Goal: Task Accomplishment & Management: Contribute content

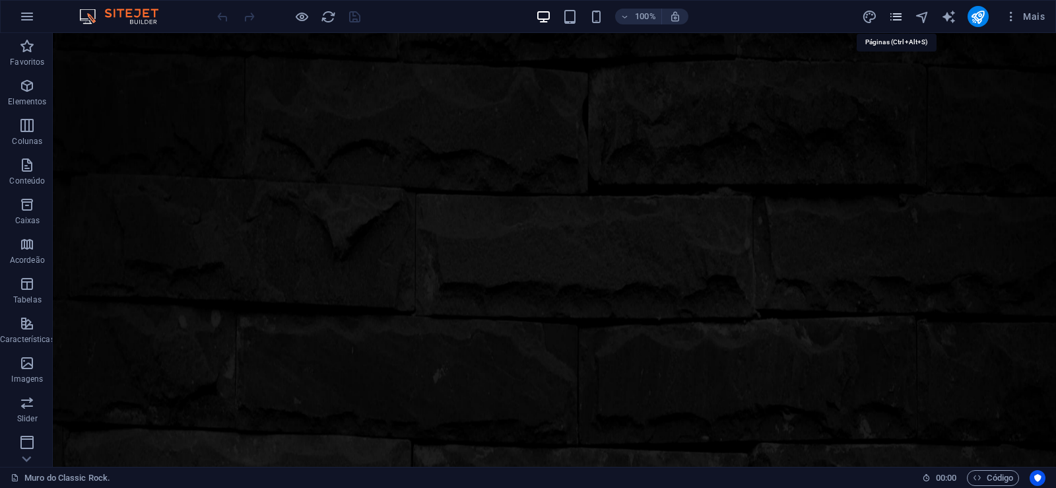
click at [901, 18] on icon "pages" at bounding box center [895, 16] width 15 height 15
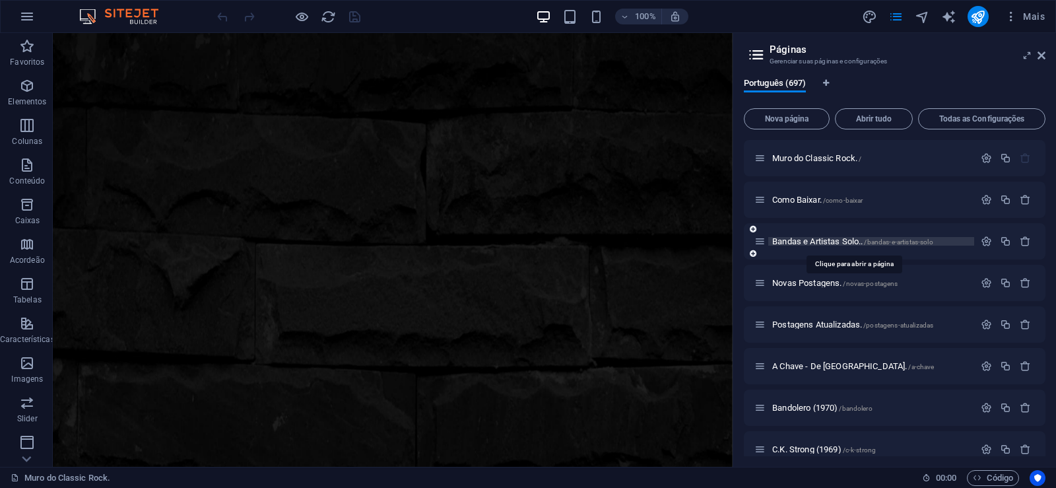
click at [811, 243] on span "Bandas e Artistas Solo.. /bandas-e-artistas-solo" at bounding box center [852, 241] width 161 height 10
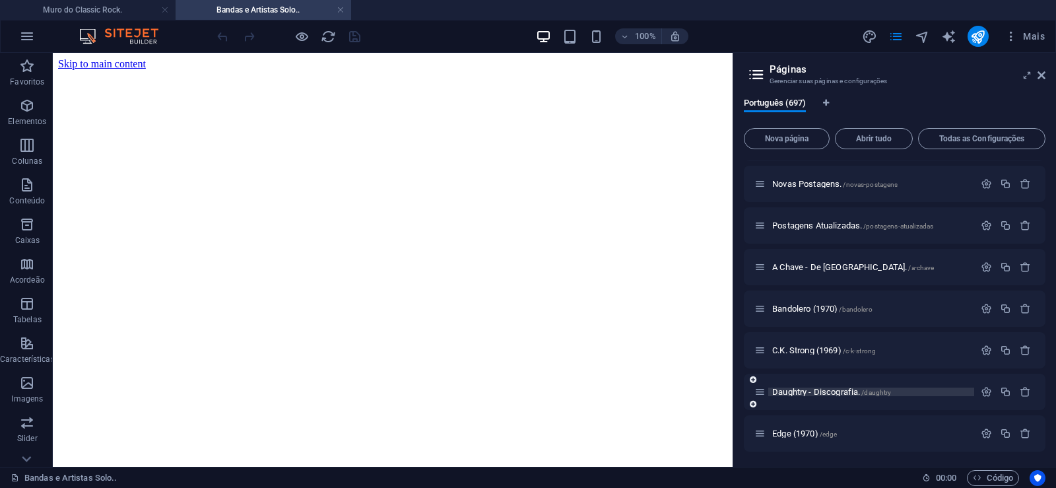
click at [0, 0] on span "Daughtry - Discografia. /daughtry" at bounding box center [0, 0] width 0 height 0
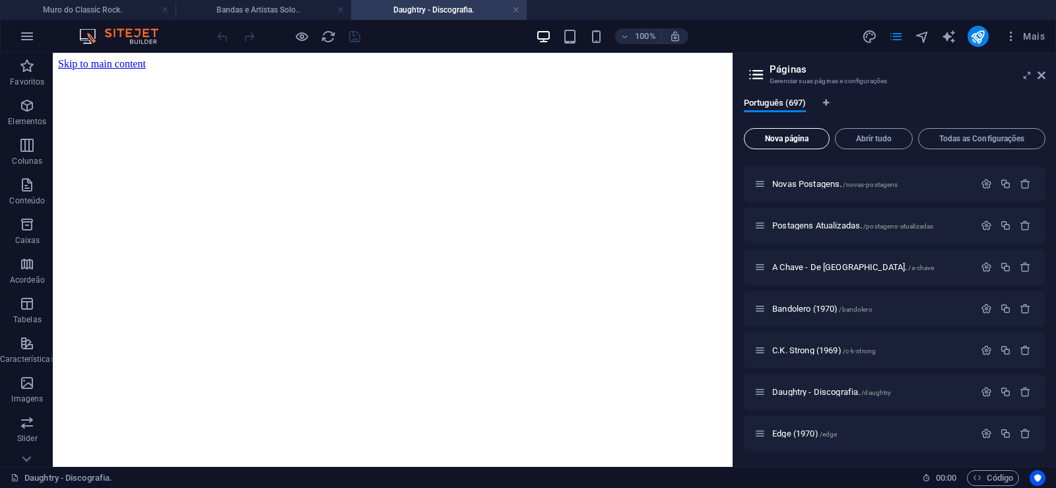
click at [0, 0] on span "Nova página" at bounding box center [0, 0] width 0 height 0
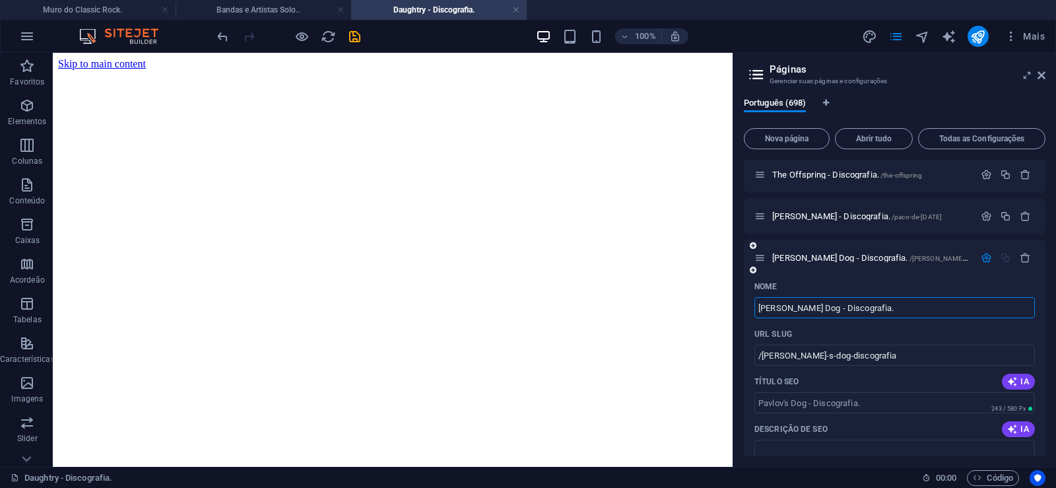
type input "[PERSON_NAME] Dog - Discografia."
type input "/[PERSON_NAME]-s-dog-discografia"
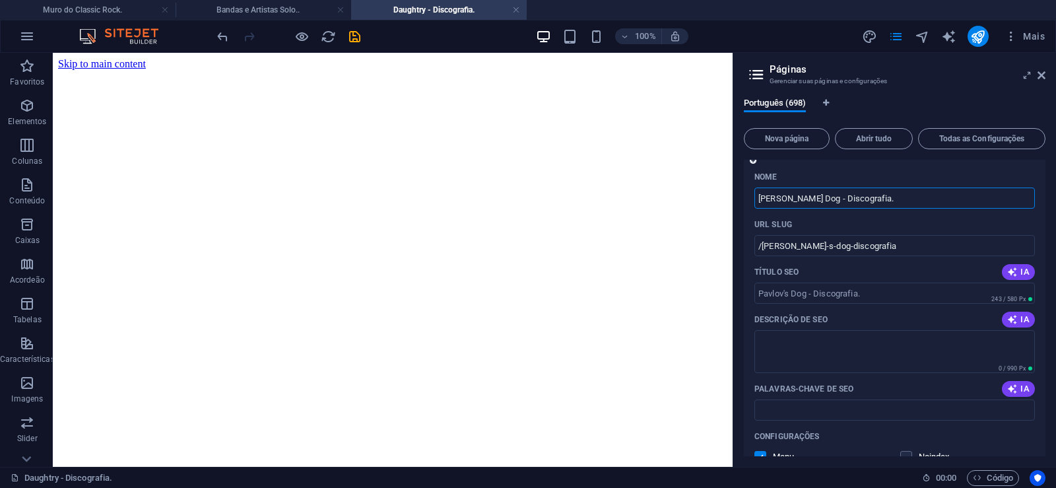
scroll to position [29018, 0]
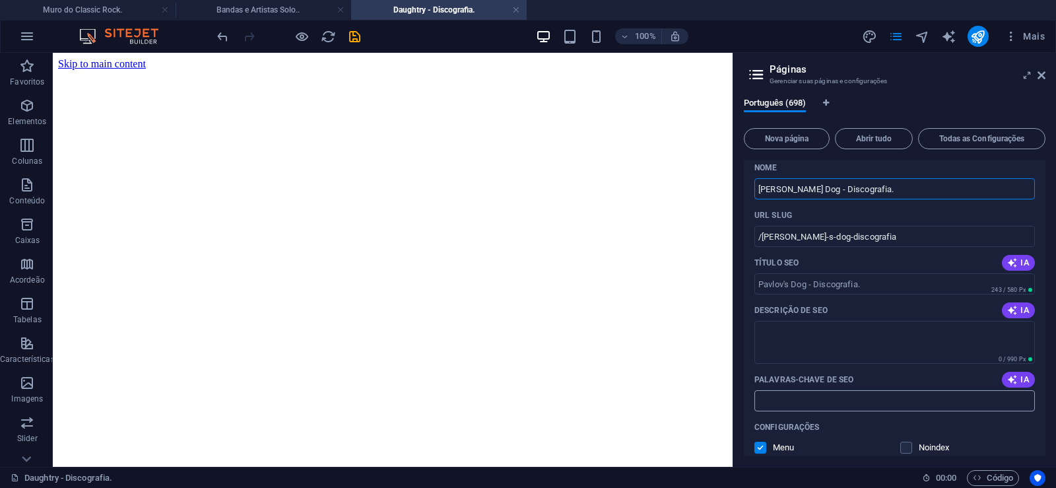
click at [834, 395] on input "Palavras-chave de SEO" at bounding box center [894, 400] width 280 height 21
paste input "[PERSON_NAME] Dog - Discografia. Download."
type input "[PERSON_NAME] Dog - Discografia. Download."
click at [804, 331] on textarea "Descrição de SEO" at bounding box center [894, 342] width 280 height 43
paste textarea "[PERSON_NAME] Dog é uma banda americana de rock progressivo e AOR formada em 19…"
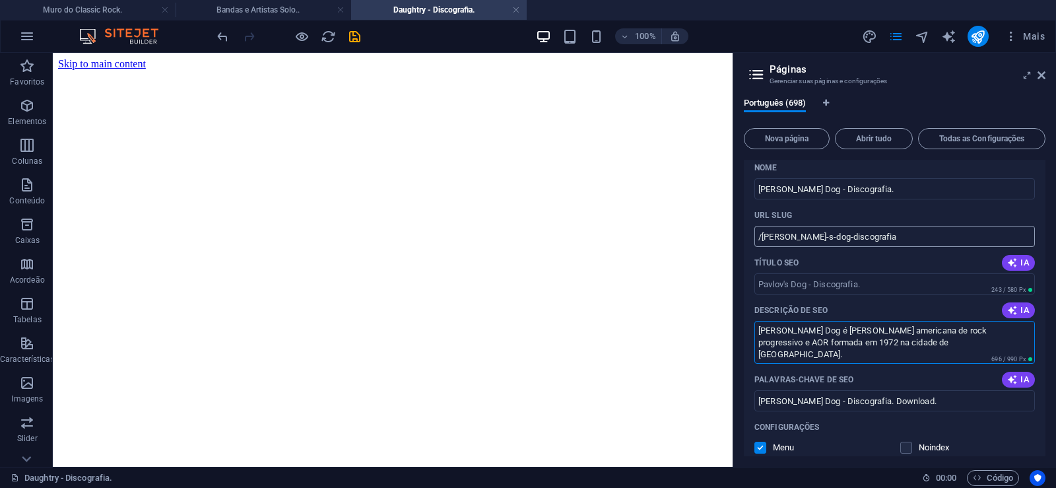
type textarea "[PERSON_NAME] Dog é uma banda americana de rock progressivo e AOR formada em 19…"
click at [795, 237] on input "/[PERSON_NAME]-s-dog-discografia" at bounding box center [894, 236] width 280 height 21
drag, startPoint x: 810, startPoint y: 238, endPoint x: 762, endPoint y: 249, distance: 48.7
click at [762, 247] on input "/[PERSON_NAME]-s-dog-discografia" at bounding box center [894, 236] width 280 height 21
click at [813, 240] on input "/[PERSON_NAME]-s-dog-discografia" at bounding box center [894, 236] width 280 height 21
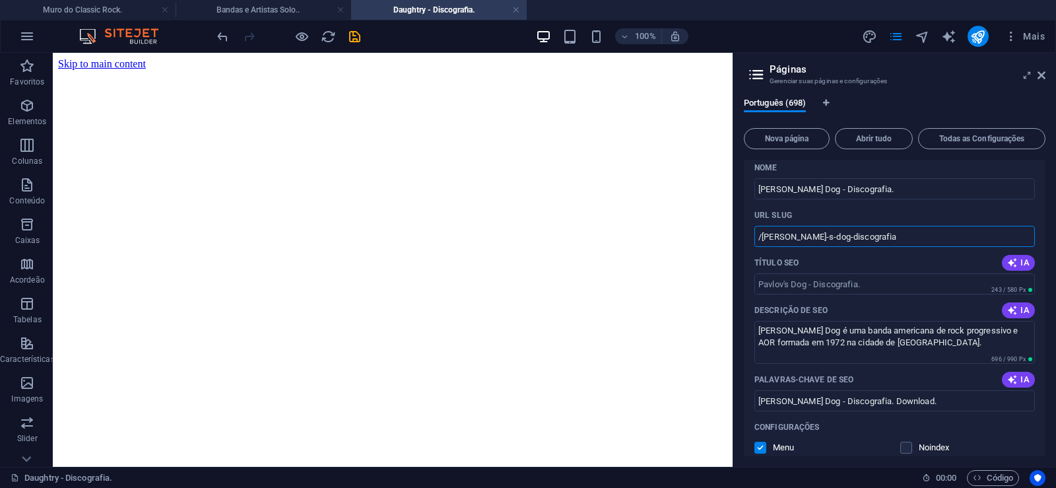
drag, startPoint x: 761, startPoint y: 236, endPoint x: 882, endPoint y: 239, distance: 121.5
click at [882, 239] on input "/[PERSON_NAME]-s-dog-discografia" at bounding box center [894, 236] width 280 height 21
paste input "sdog"
type input "/pavlovsdog"
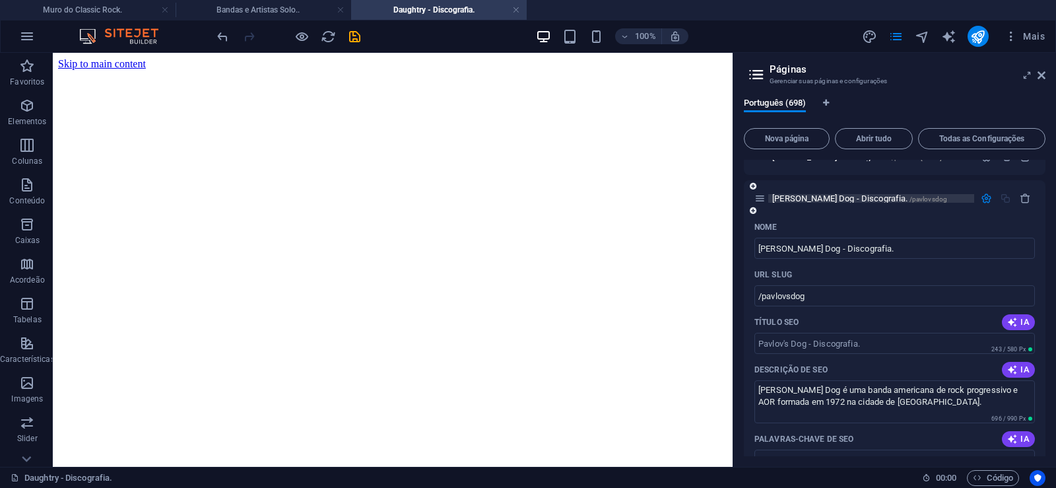
click at [806, 199] on span "[PERSON_NAME] Dog - Discografia. /pavlovsdog" at bounding box center [859, 198] width 175 height 10
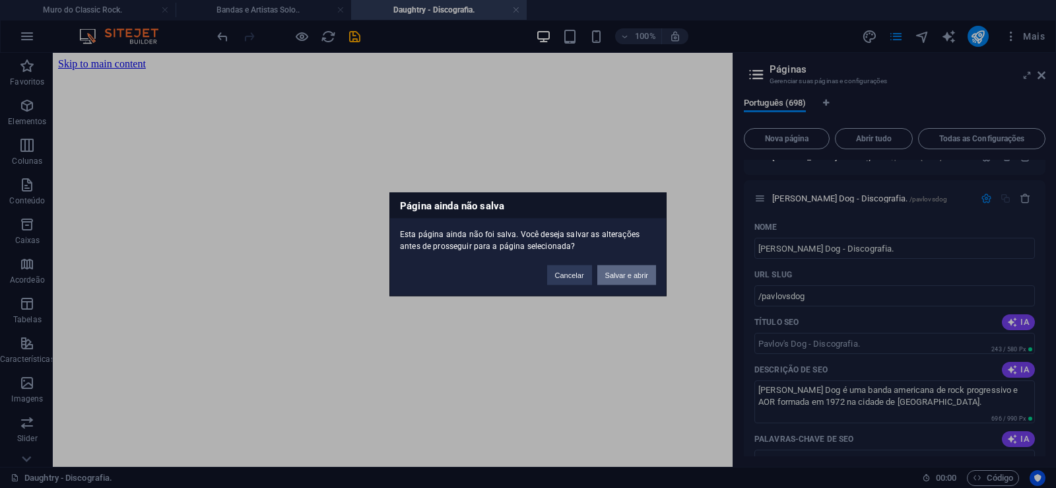
click at [636, 274] on button "Salvar e abrir" at bounding box center [626, 275] width 59 height 20
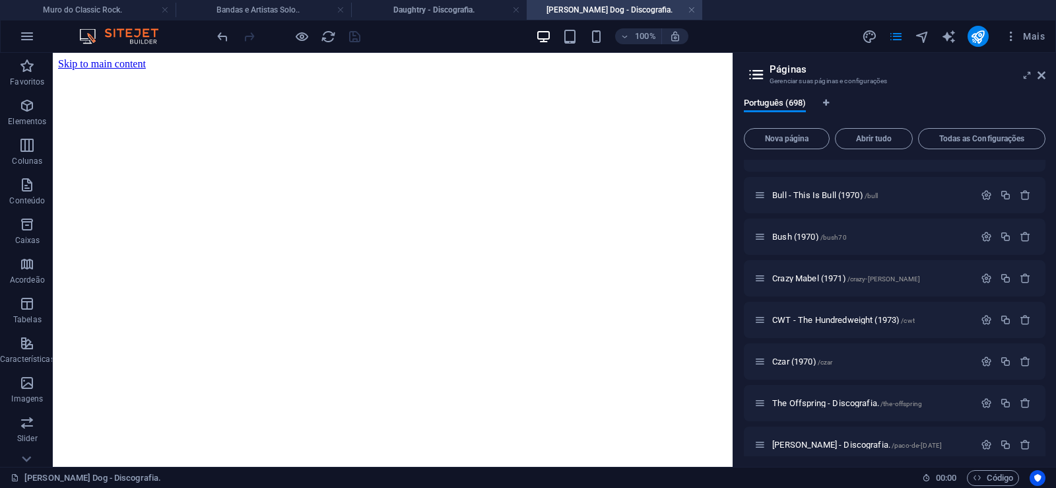
scroll to position [0, 0]
click at [1042, 75] on icon at bounding box center [1041, 75] width 8 height 11
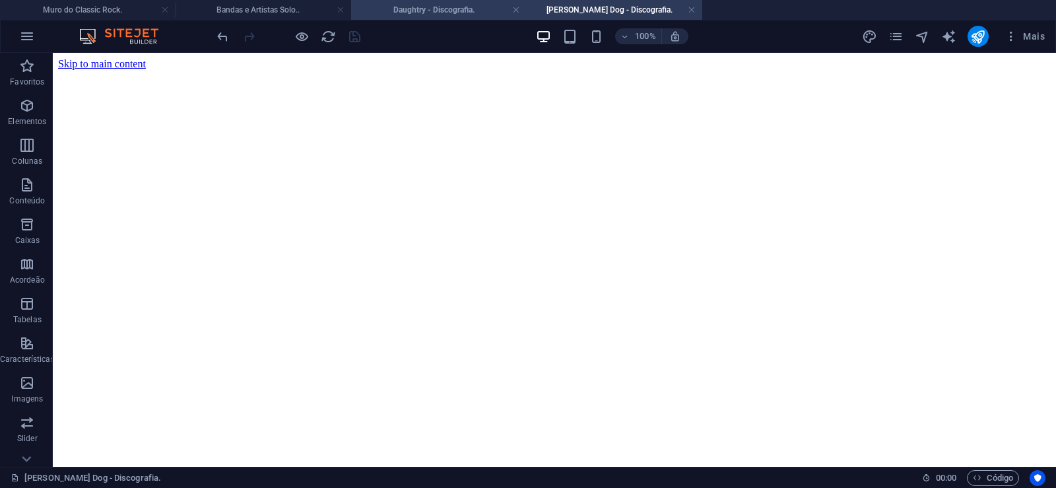
click at [430, 12] on h4 "Daughtry - Discografia." at bounding box center [439, 10] width 176 height 15
click figure
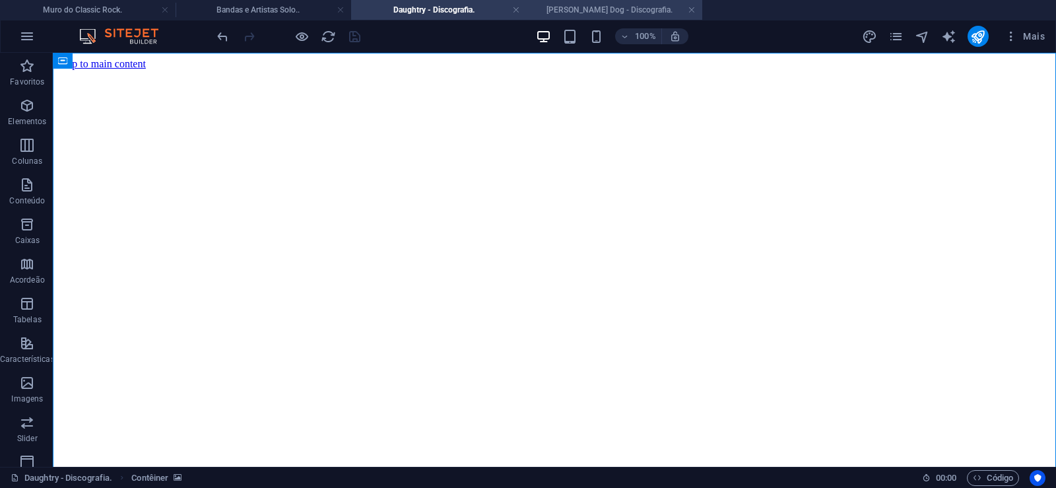
click at [601, 13] on h4 "[PERSON_NAME] Dog - Discografia." at bounding box center [615, 10] width 176 height 15
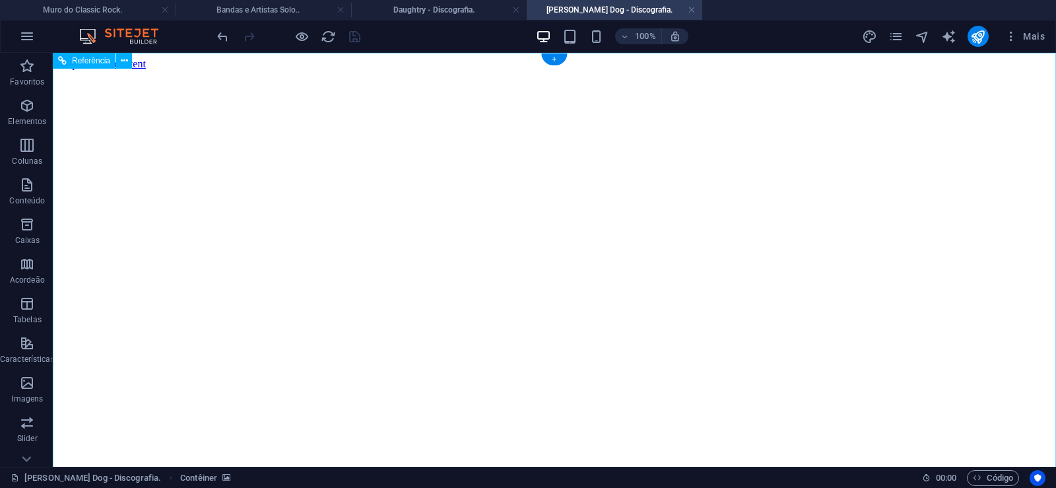
click at [87, 70] on figure at bounding box center [554, 70] width 993 height 0
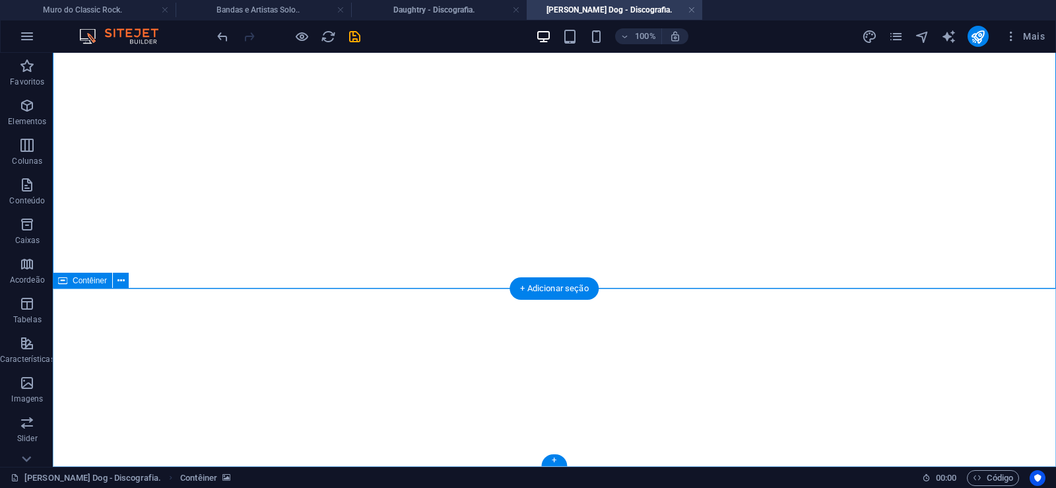
click div "Solte o conteúdo aqui ou Adicionar elementos Colar área de transferência"
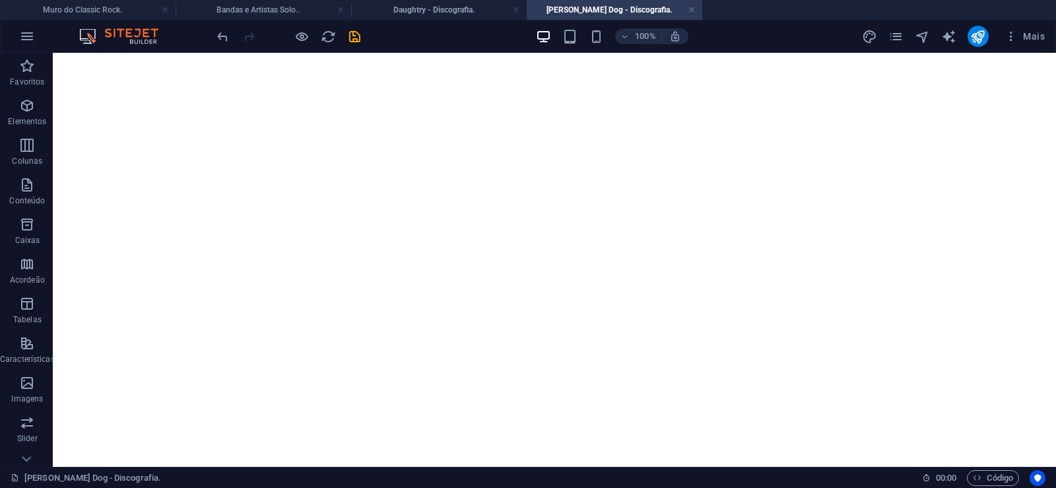
scroll to position [0, 0]
click figure
click div "Daughtry - Discografia."
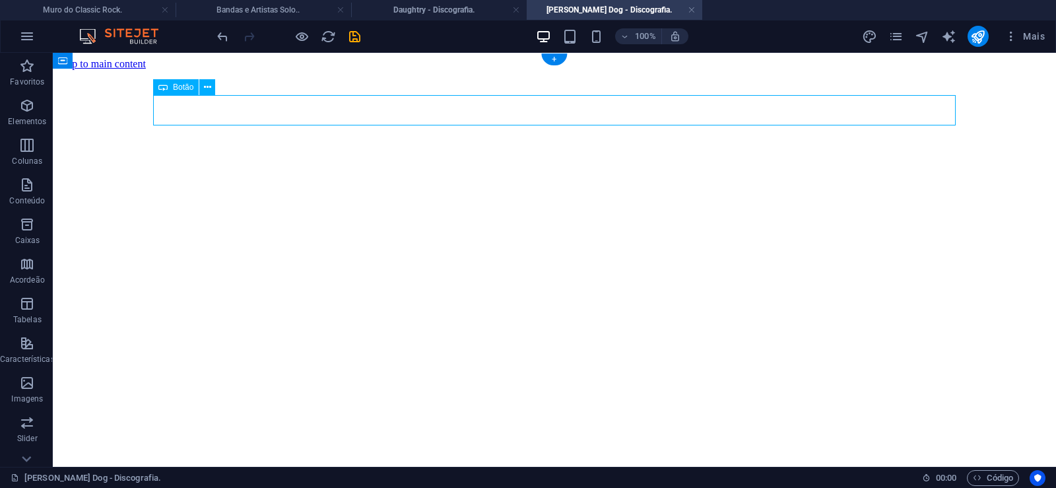
click div "Daughtry - Discografia."
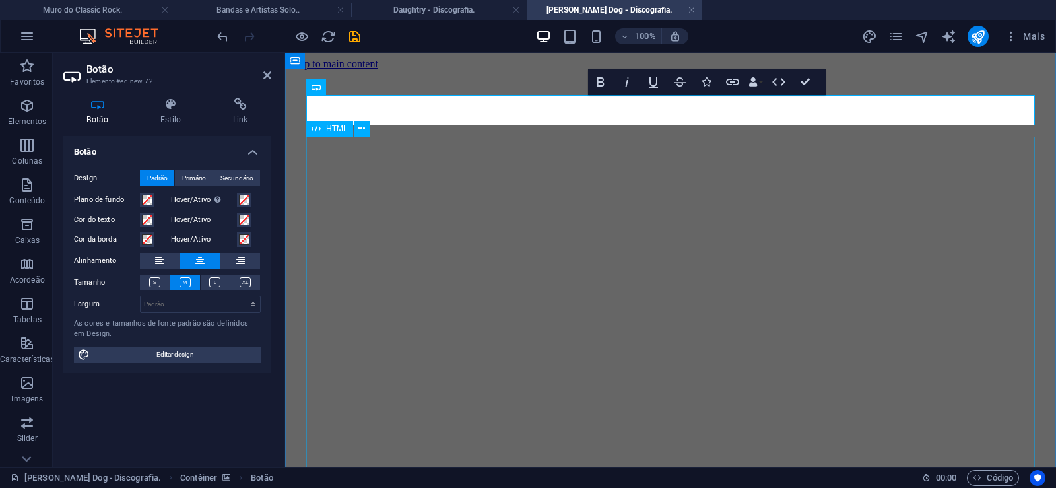
scroll to position [0, 9]
click div "Daughtry é uma banda norte-americana de rock liderada pelo ex-participante do p…"
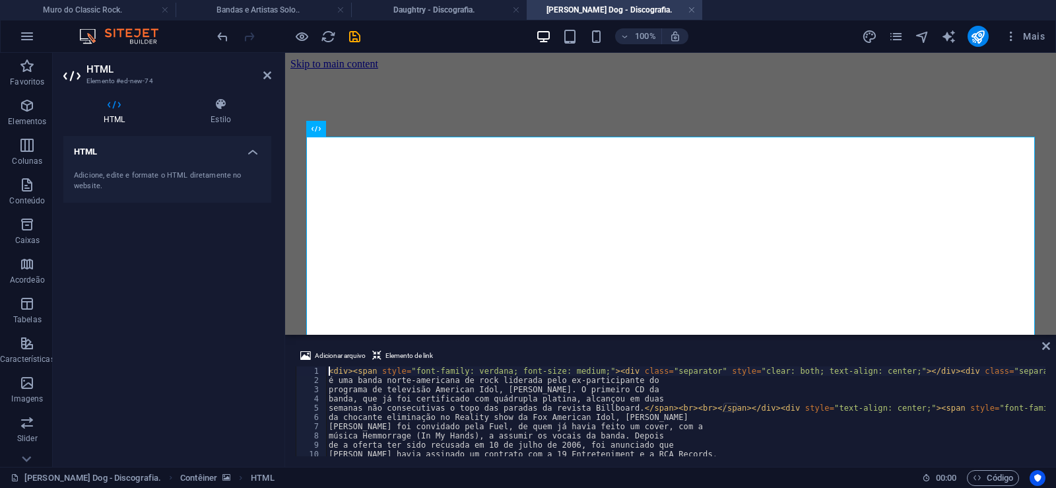
type textarea "[PERSON_NAME] foi convidado pela Fuel, de quem já havia feito um cover, com a"
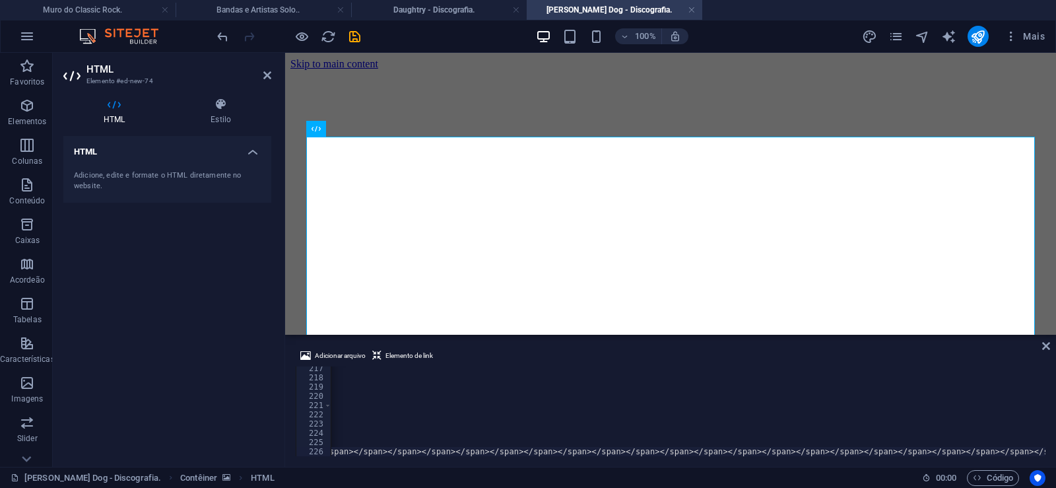
scroll to position [0, 43863]
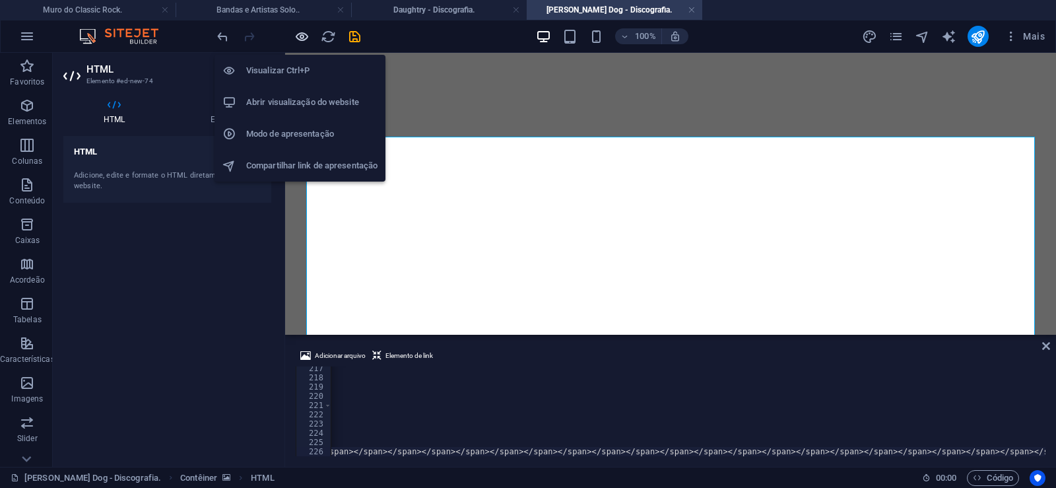
click at [299, 35] on icon "button" at bounding box center [301, 36] width 15 height 15
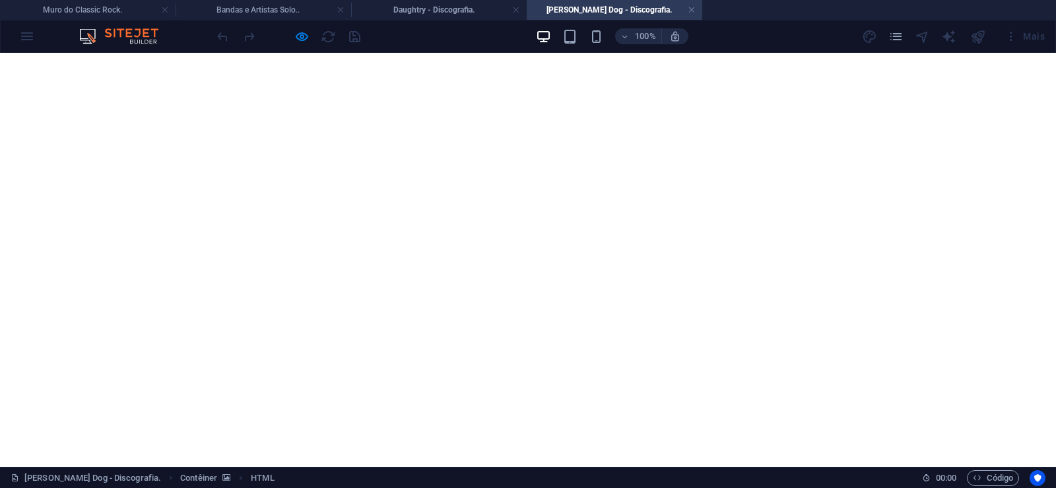
scroll to position [8619, 0]
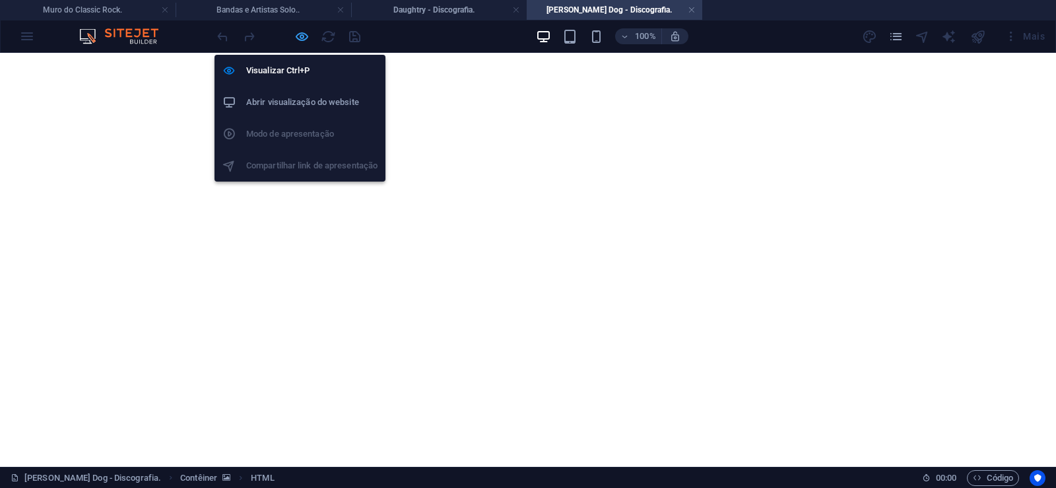
click at [304, 38] on icon "button" at bounding box center [301, 36] width 15 height 15
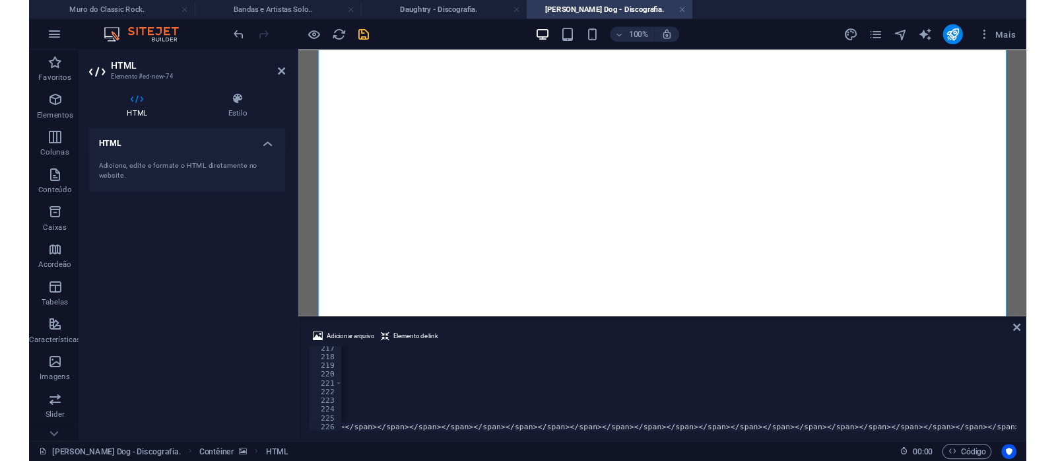
scroll to position [0, 43815]
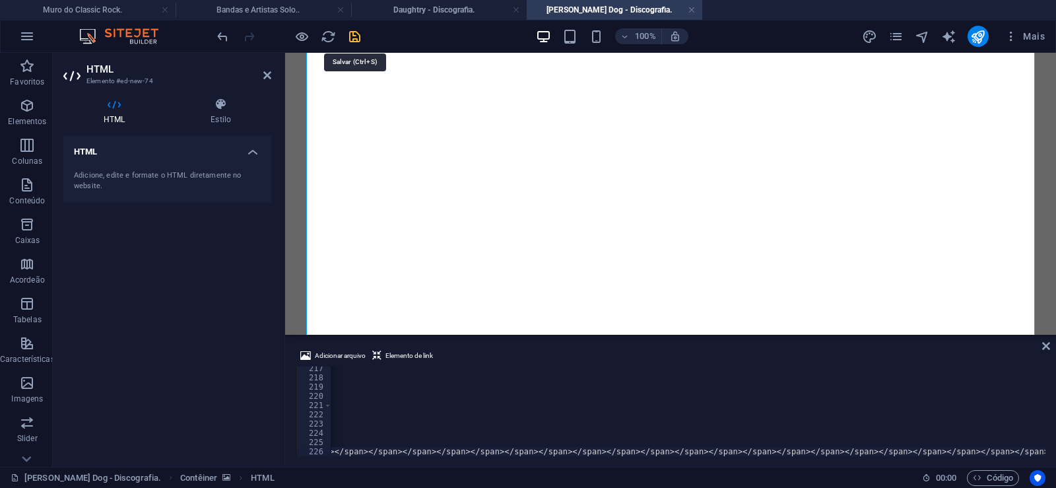
drag, startPoint x: 356, startPoint y: 34, endPoint x: 313, endPoint y: 11, distance: 49.6
click at [356, 34] on icon "save" at bounding box center [354, 36] width 15 height 15
click at [692, 11] on link at bounding box center [692, 10] width 8 height 13
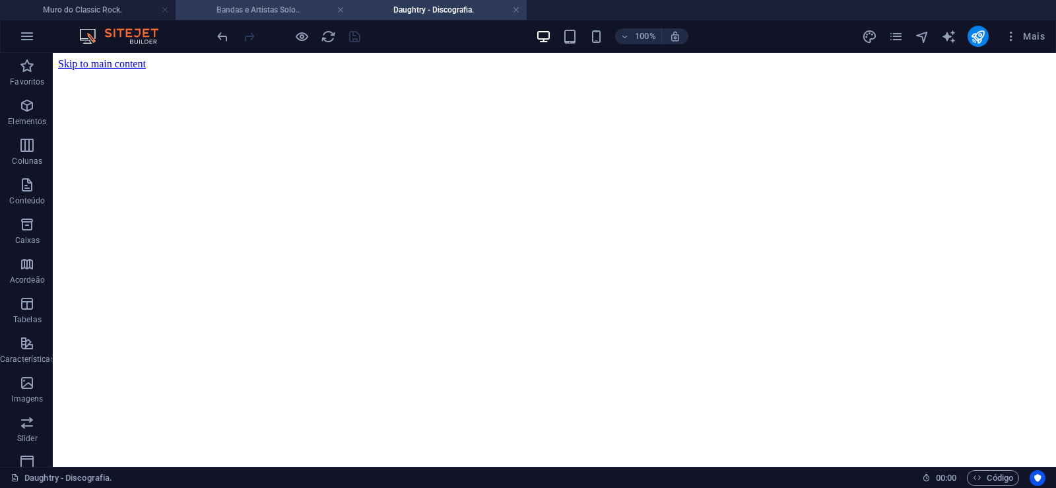
click at [278, 6] on h4 "Bandas e Artistas Solo.." at bounding box center [264, 10] width 176 height 15
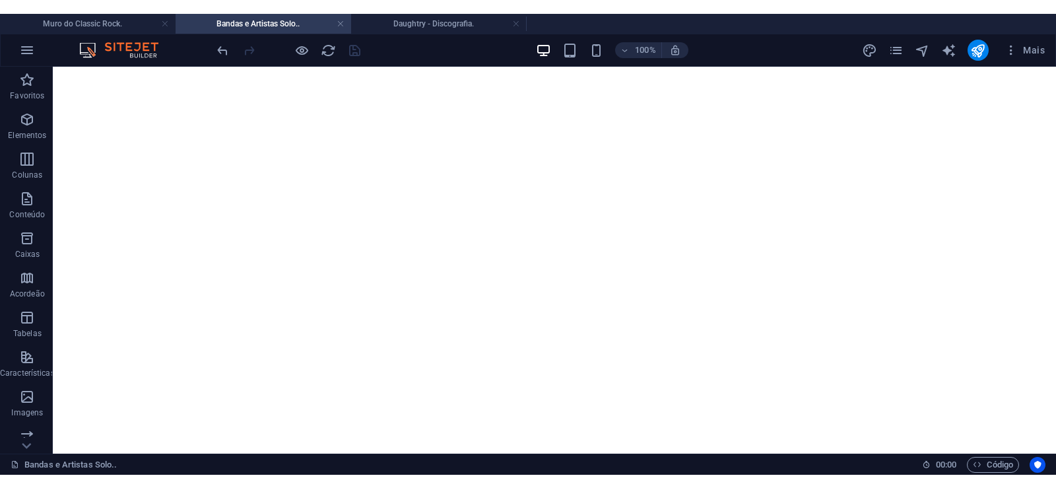
scroll to position [20449, 0]
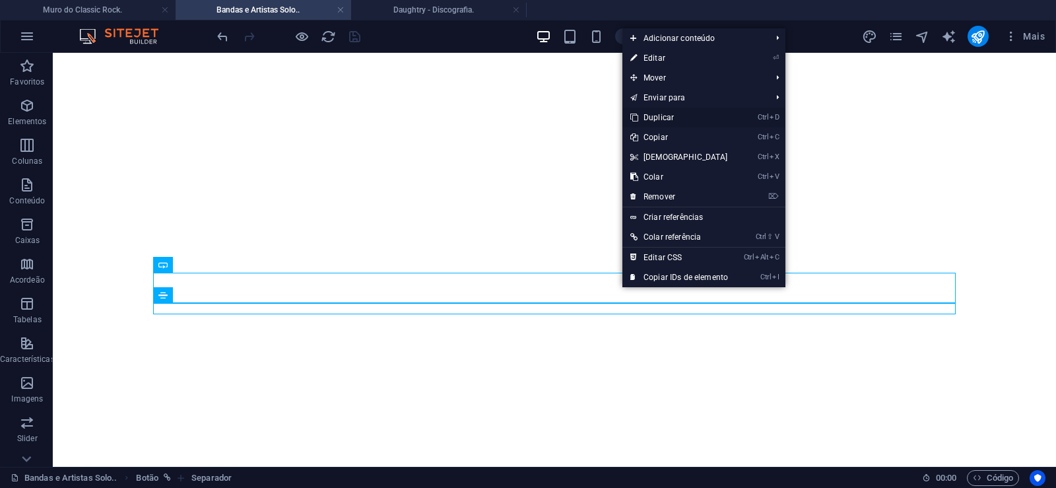
drag, startPoint x: 669, startPoint y: 111, endPoint x: 608, endPoint y: 98, distance: 62.0
click at [669, 111] on link "Ctrl D Duplicar" at bounding box center [679, 118] width 114 height 20
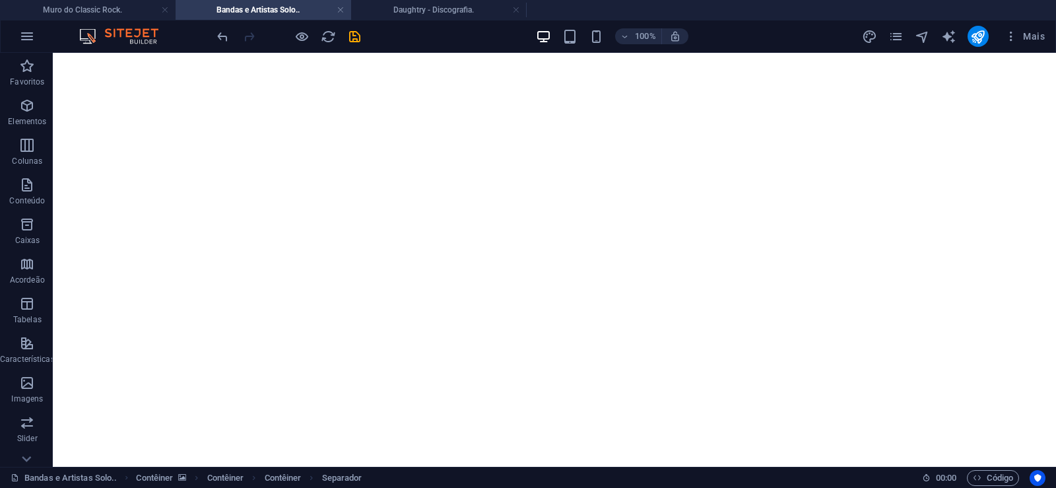
drag, startPoint x: 621, startPoint y: 339, endPoint x: 622, endPoint y: 317, distance: 21.8
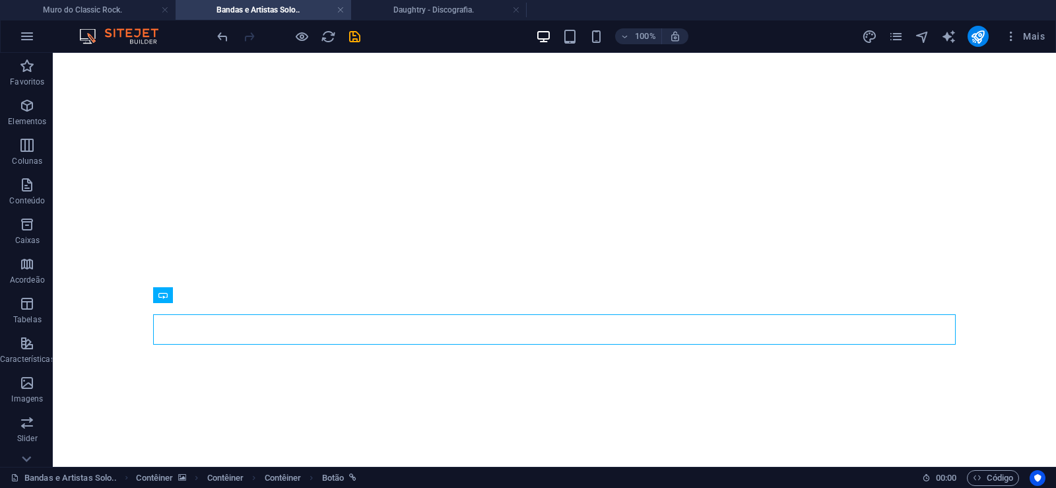
select select "px"
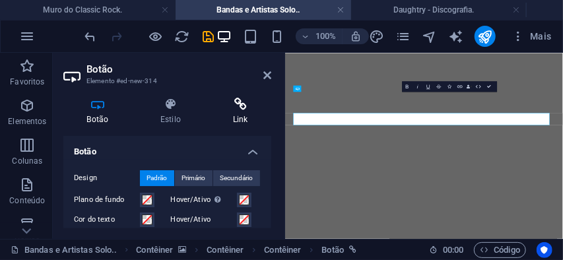
scroll to position [0, 9]
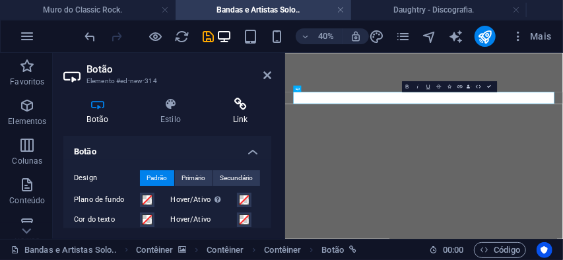
click at [241, 113] on h4 "Link" at bounding box center [240, 112] width 62 height 28
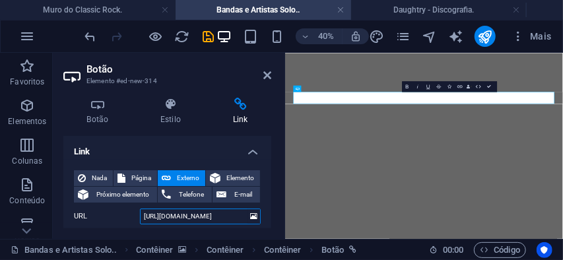
drag, startPoint x: 195, startPoint y: 217, endPoint x: 242, endPoint y: 215, distance: 46.9
click at [242, 215] on input "[URL][DOMAIN_NAME]" at bounding box center [200, 217] width 121 height 16
paste input "vlovsdog"
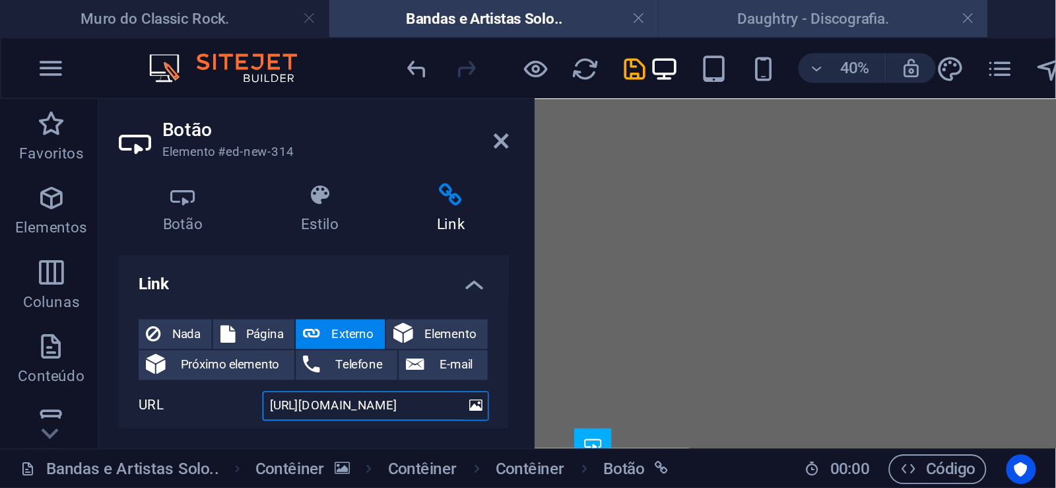
scroll to position [20549, 0]
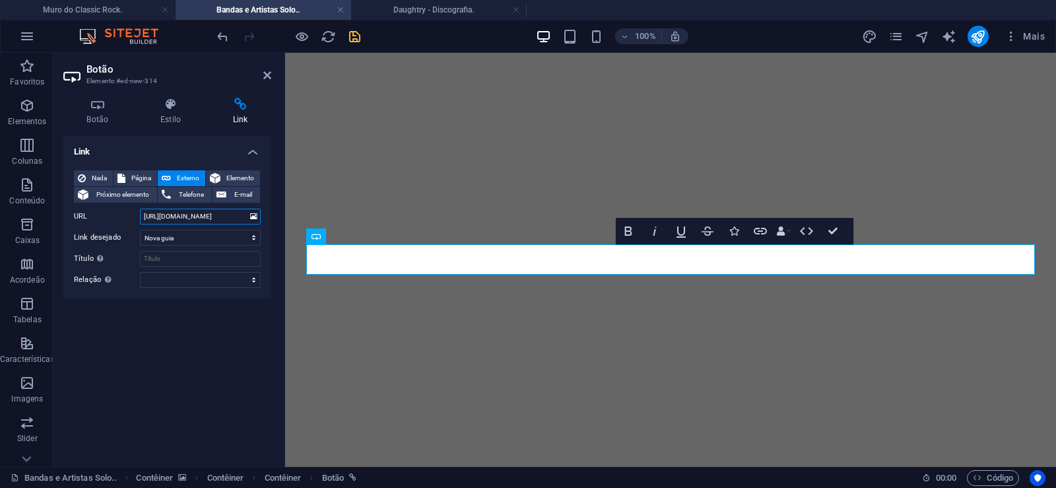
type input "[URL][DOMAIN_NAME]"
click at [354, 36] on icon "save" at bounding box center [354, 36] width 15 height 15
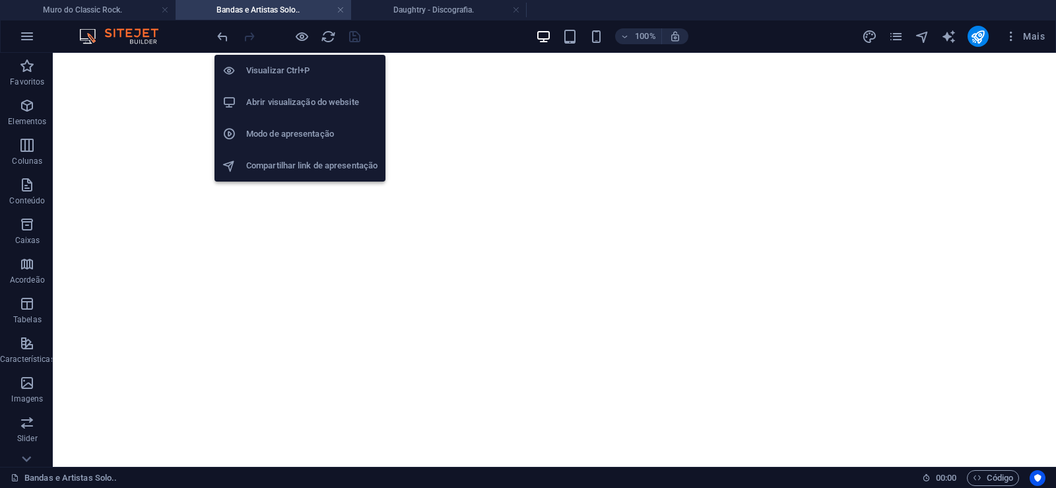
drag, startPoint x: 305, startPoint y: 36, endPoint x: 296, endPoint y: 48, distance: 14.7
click at [305, 36] on icon "button" at bounding box center [301, 36] width 15 height 15
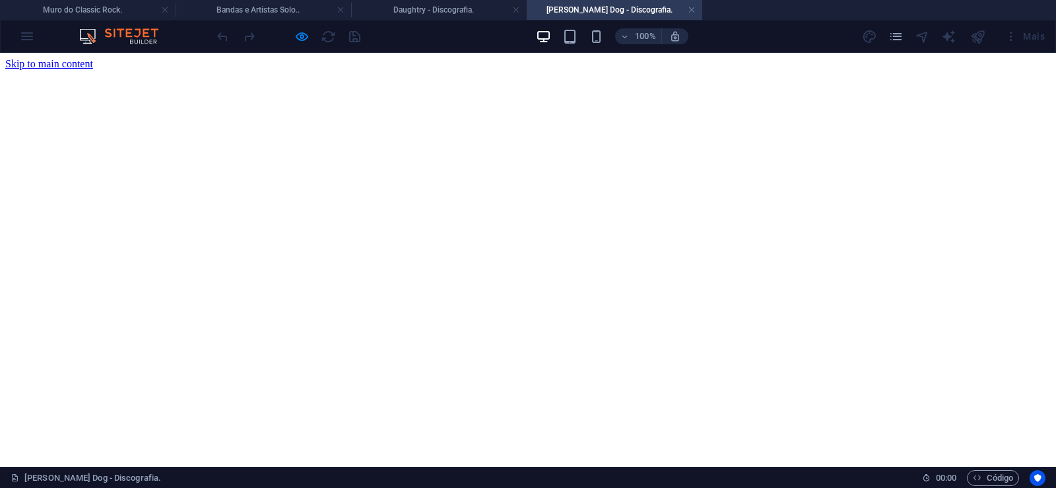
scroll to position [0, 0]
click at [693, 7] on link at bounding box center [692, 10] width 8 height 13
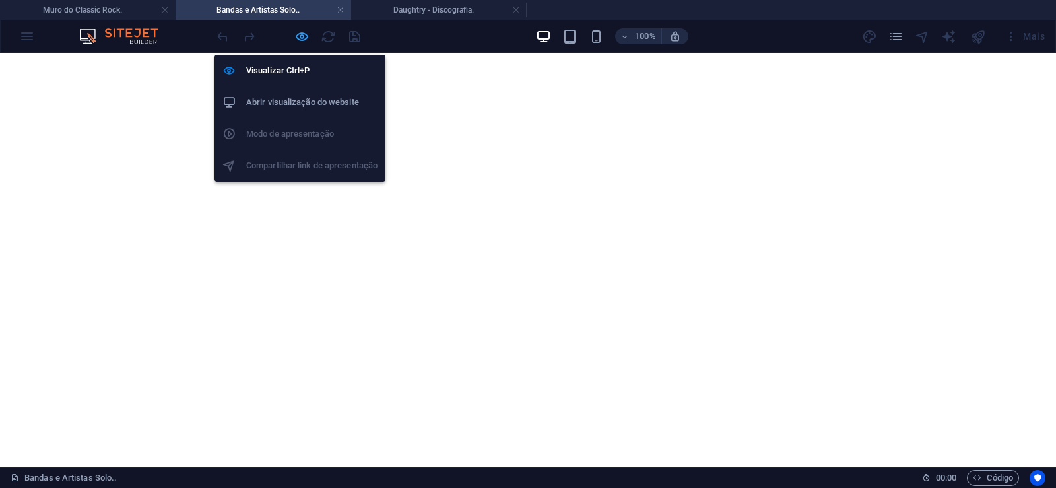
click at [301, 39] on icon "button" at bounding box center [301, 36] width 15 height 15
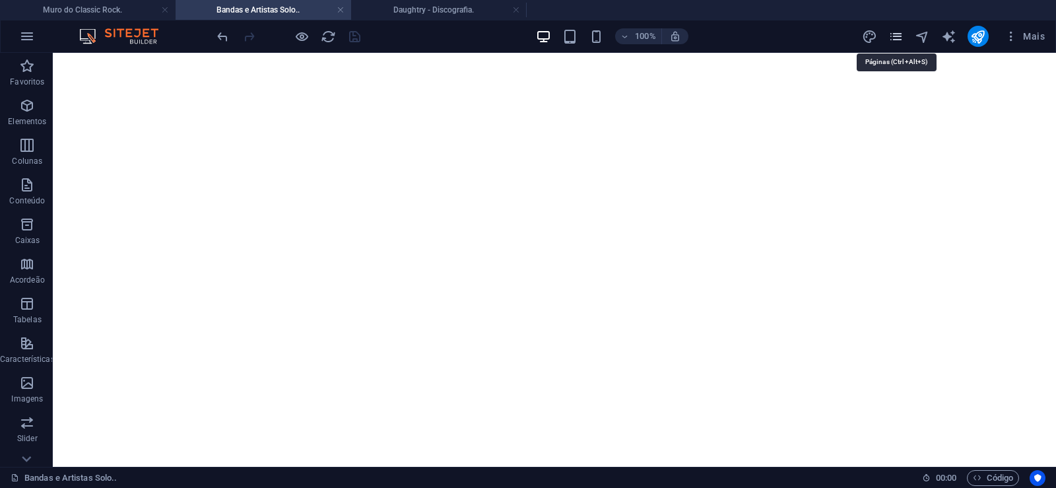
click at [891, 34] on icon "pages" at bounding box center [895, 36] width 15 height 15
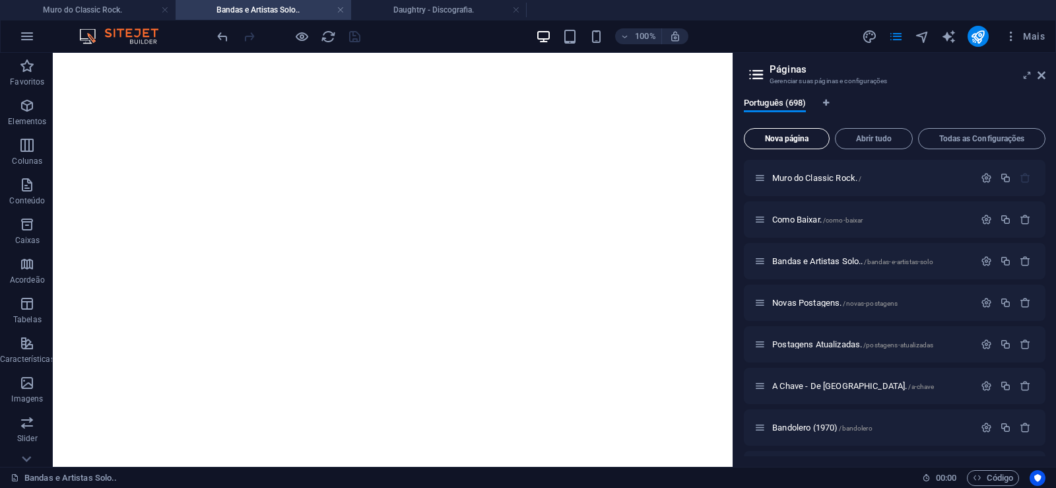
click at [777, 143] on button "Nova página" at bounding box center [787, 138] width 86 height 21
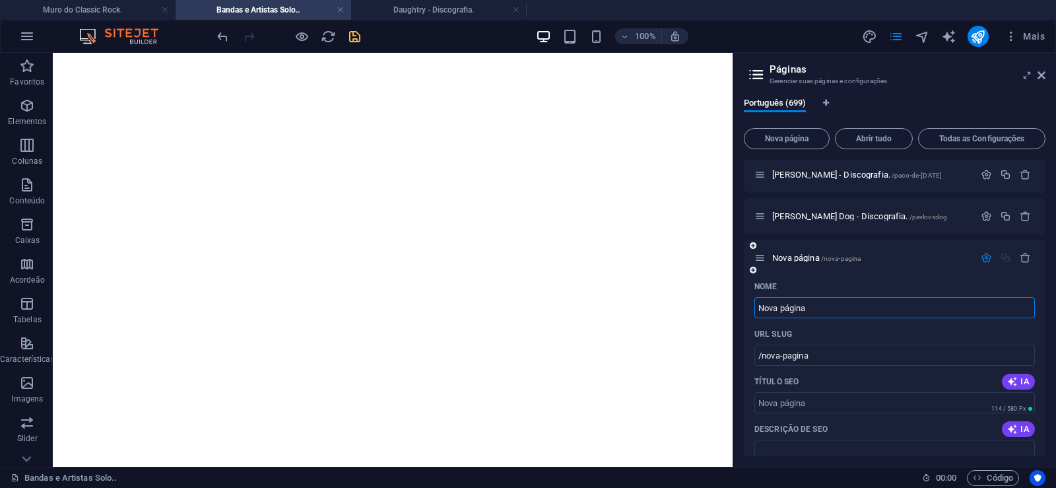
paste input "Public Image Limited (PIL) - Discografia."
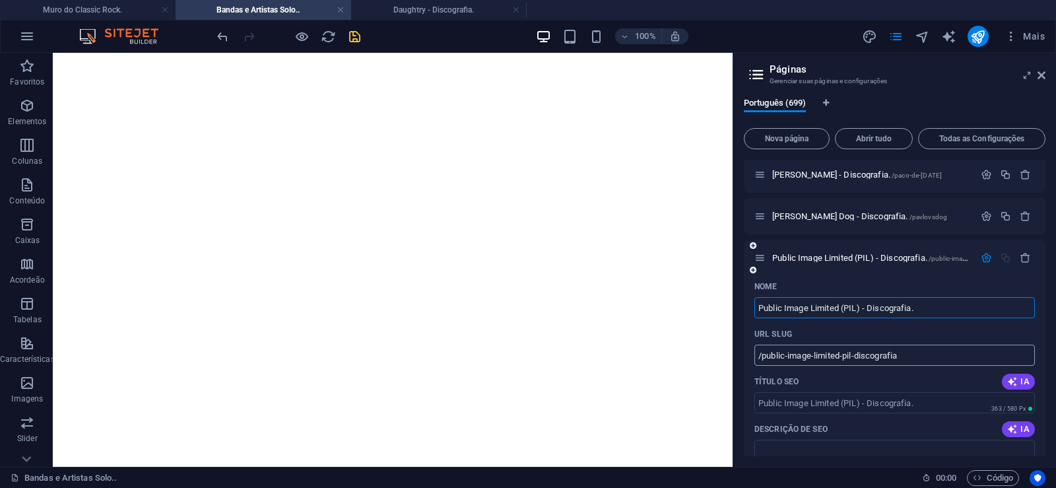
type input "Public Image Limited (PIL) - Discografia."
type input "/public-image-limited-pil-discografia"
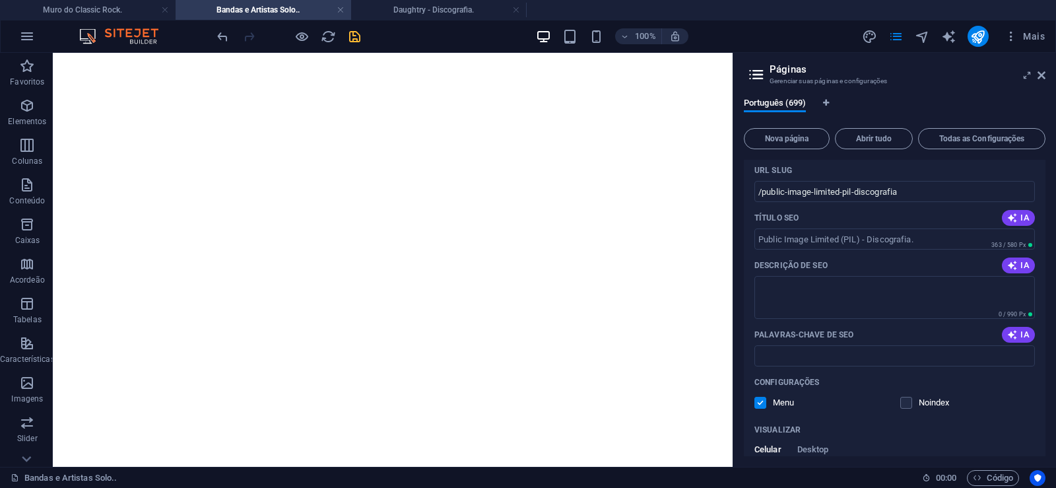
scroll to position [29119, 0]
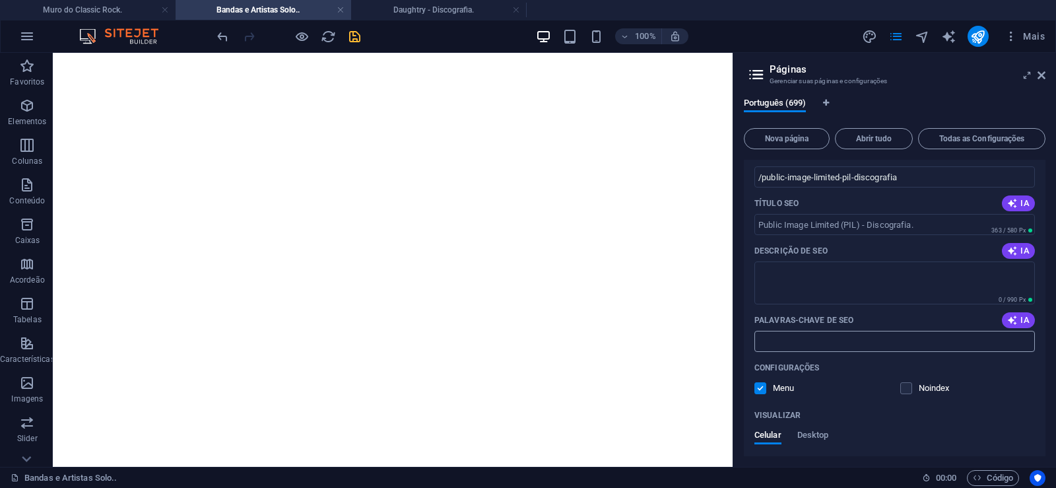
click at [822, 342] on input "Palavras-chave de SEO" at bounding box center [894, 341] width 280 height 21
paste input "Public Image Limited (PIL) - Discografia. Download."
click at [824, 284] on textarea "Descrição de SEO" at bounding box center [894, 282] width 280 height 43
type input "Public Image Limited (PIL) - Discografia. Download."
paste textarea "Public Image Limited, foi a banda de [PERSON_NAME] após o término de sua banda …"
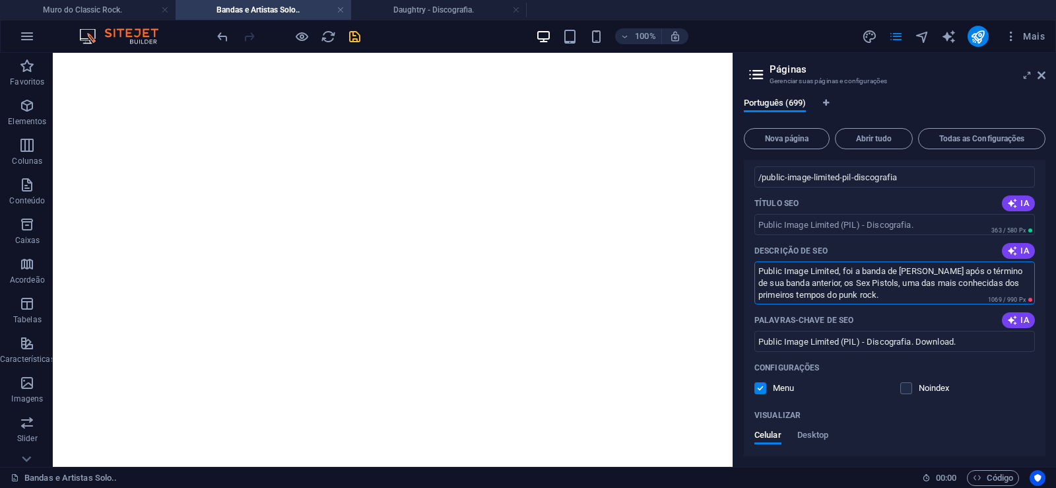
click at [796, 296] on textarea "Public Image Limited, foi a banda de [PERSON_NAME] após o término de sua banda …" at bounding box center [894, 282] width 280 height 43
click at [795, 294] on textarea "Public Image Limited, foi a banda de [PERSON_NAME] após o término de sua banda …" at bounding box center [894, 282] width 280 height 43
drag, startPoint x: 793, startPoint y: 294, endPoint x: 911, endPoint y: 302, distance: 117.7
click at [911, 302] on textarea "Public Image Limited, foi a banda de [PERSON_NAME] após o término de sua banda …" at bounding box center [894, 282] width 280 height 43
type textarea "Public Image Limited, foi a banda de [PERSON_NAME] após o término de sua banda …"
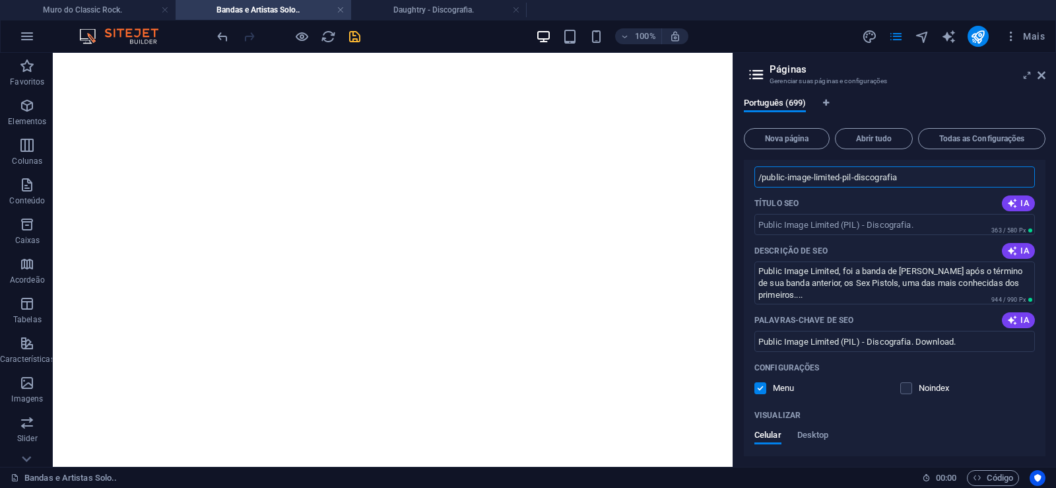
drag, startPoint x: 840, startPoint y: 181, endPoint x: 761, endPoint y: 189, distance: 79.7
click at [761, 187] on input "/public-image-limited-pil-discografia" at bounding box center [894, 176] width 280 height 21
drag, startPoint x: 841, startPoint y: 175, endPoint x: 929, endPoint y: 181, distance: 88.0
click at [929, 181] on input "/public-image-limited-pil-discografia" at bounding box center [894, 176] width 280 height 21
click at [929, 214] on input "Título SEO" at bounding box center [894, 224] width 280 height 21
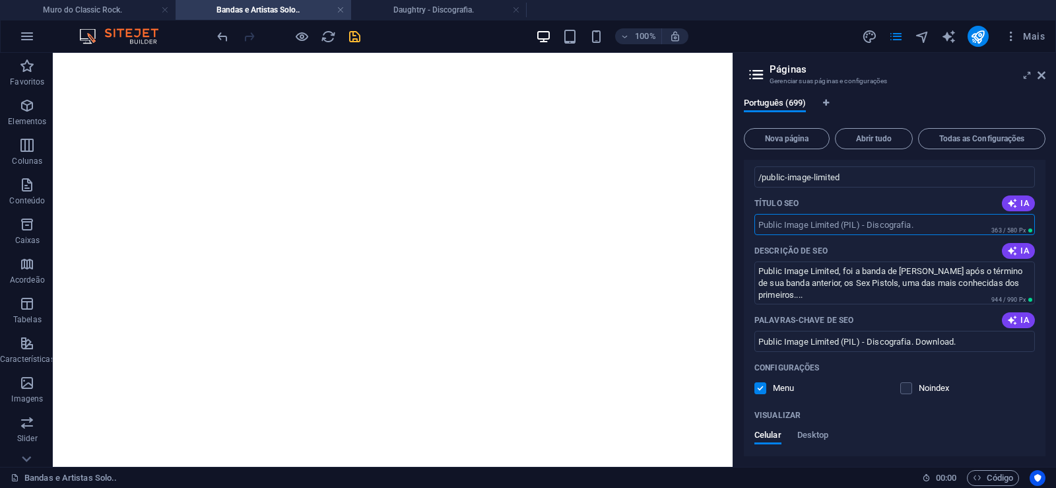
type input "/public-image-limited"
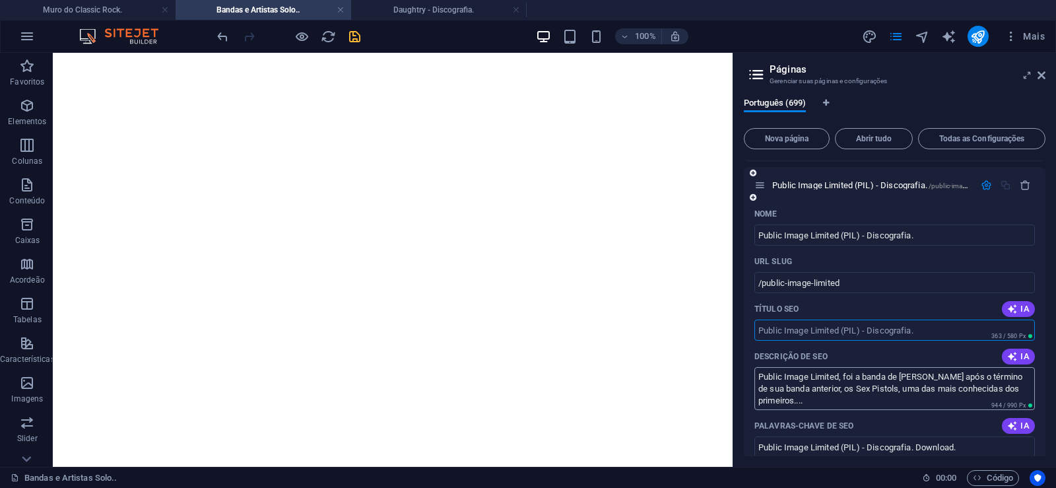
scroll to position [29000, 0]
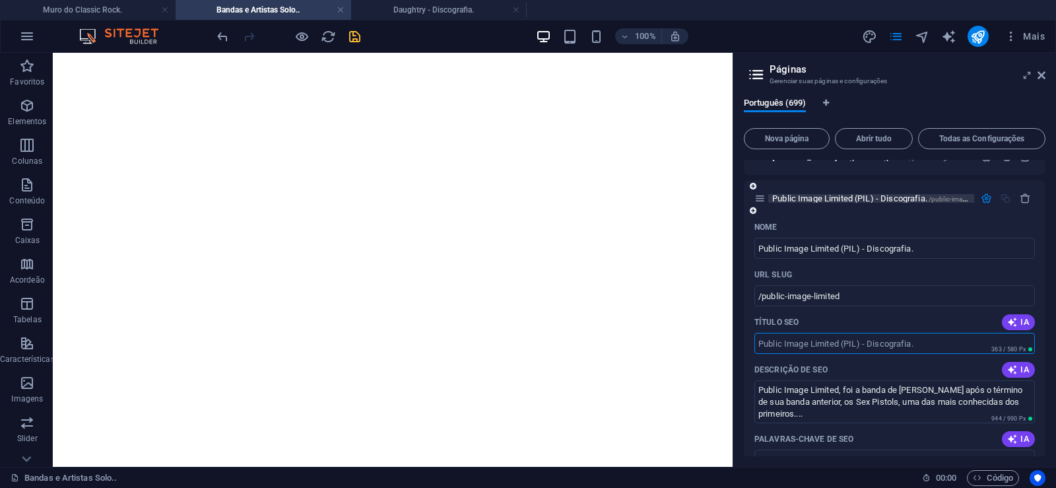
click at [824, 199] on span "Public Image Limited (PIL) - Discografia. /public-image-limited" at bounding box center [882, 198] width 220 height 10
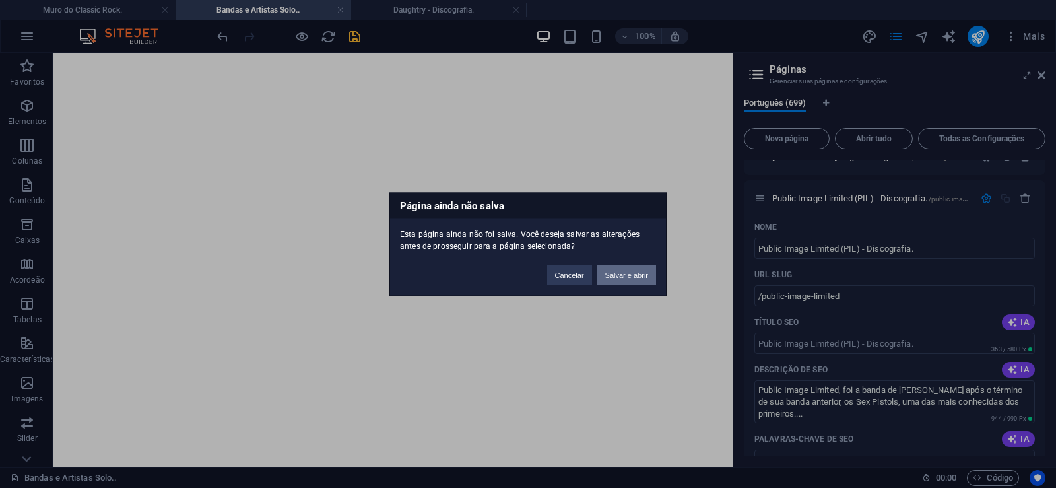
click at [639, 275] on button "Salvar e abrir" at bounding box center [626, 275] width 59 height 20
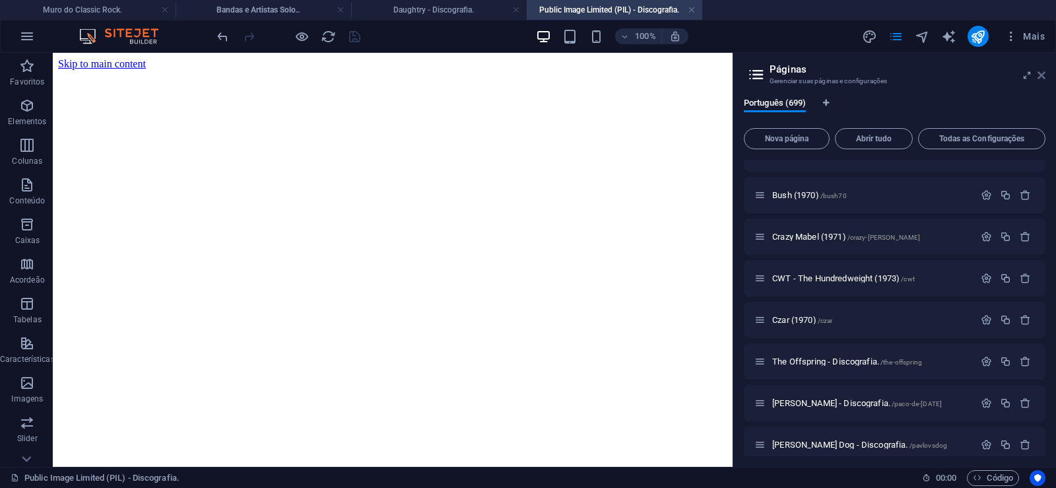
scroll to position [0, 0]
click at [1039, 77] on icon at bounding box center [1041, 75] width 8 height 11
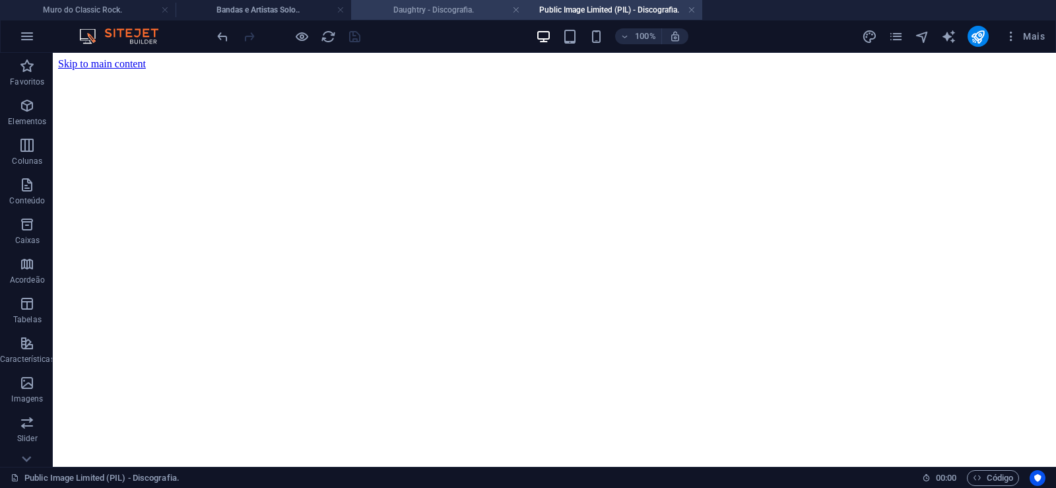
click at [454, 10] on h4 "Daughtry - Discografia." at bounding box center [439, 10] width 176 height 15
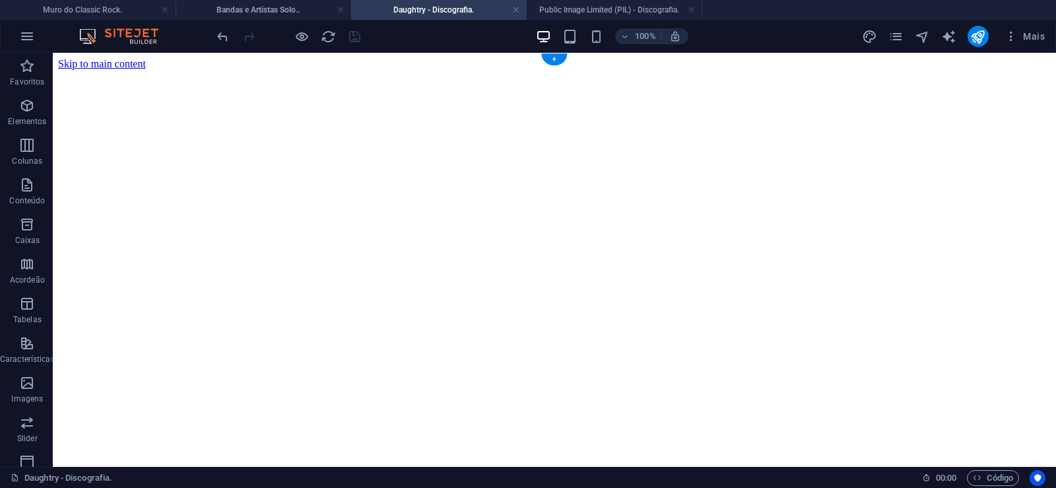
click figure
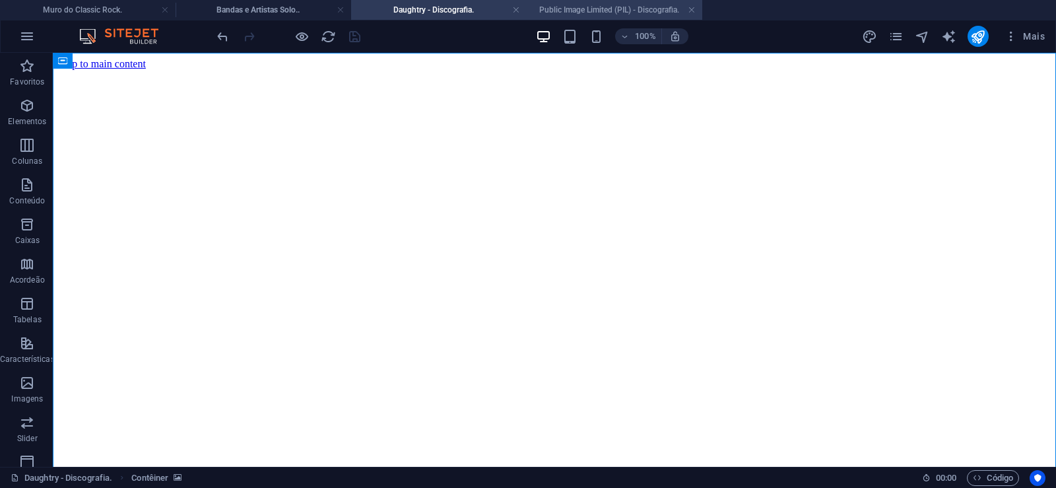
click at [595, 4] on h4 "Public Image Limited (PIL) - Discografia." at bounding box center [615, 10] width 176 height 15
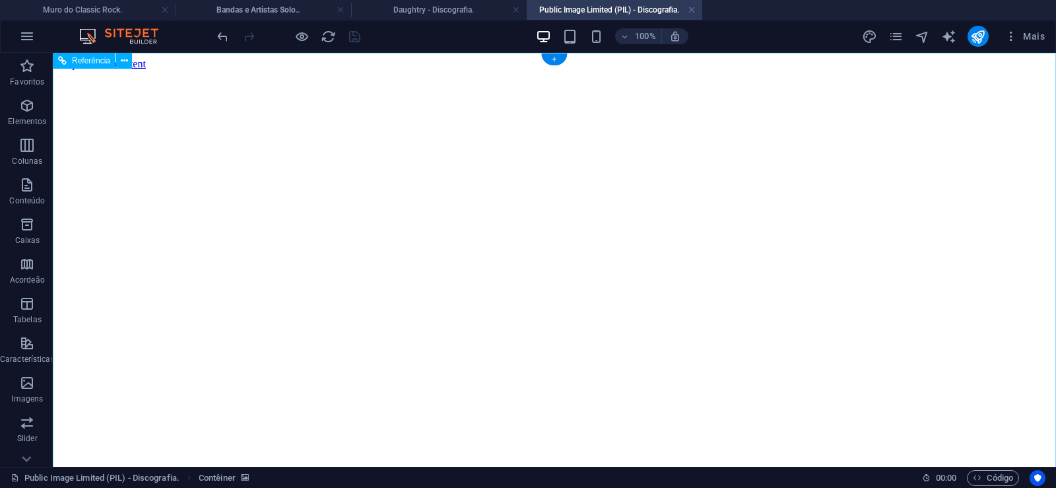
click at [117, 70] on figure at bounding box center [554, 70] width 993 height 0
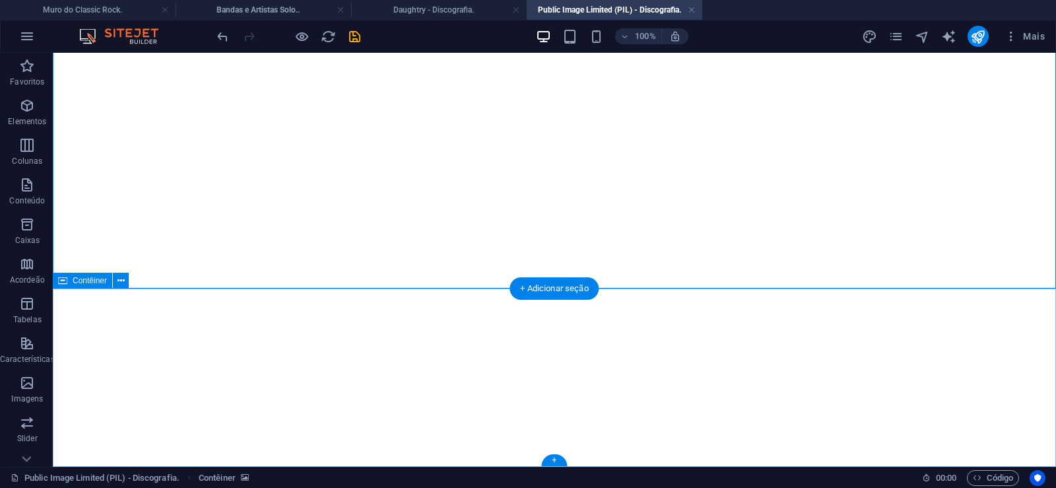
click div "Solte o conteúdo aqui ou Adicionar elementos Colar área de transferência"
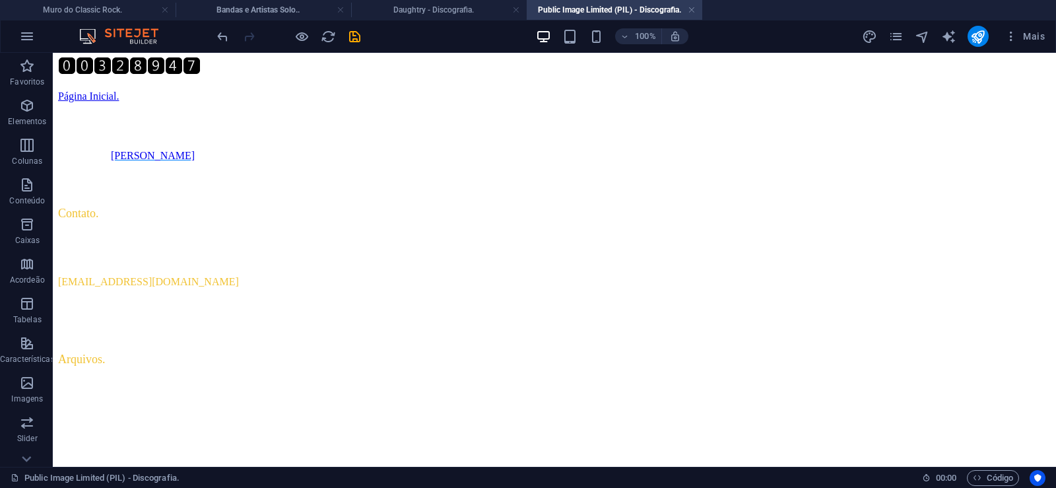
scroll to position [0, 0]
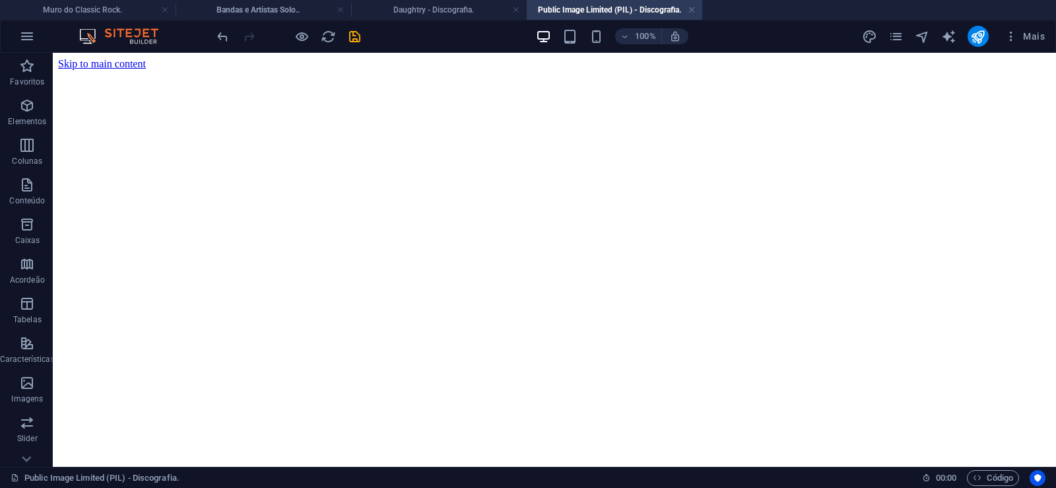
drag, startPoint x: 996, startPoint y: 402, endPoint x: 1012, endPoint y: 48, distance: 354.1
click figure
click div "Daughtry - Discografia."
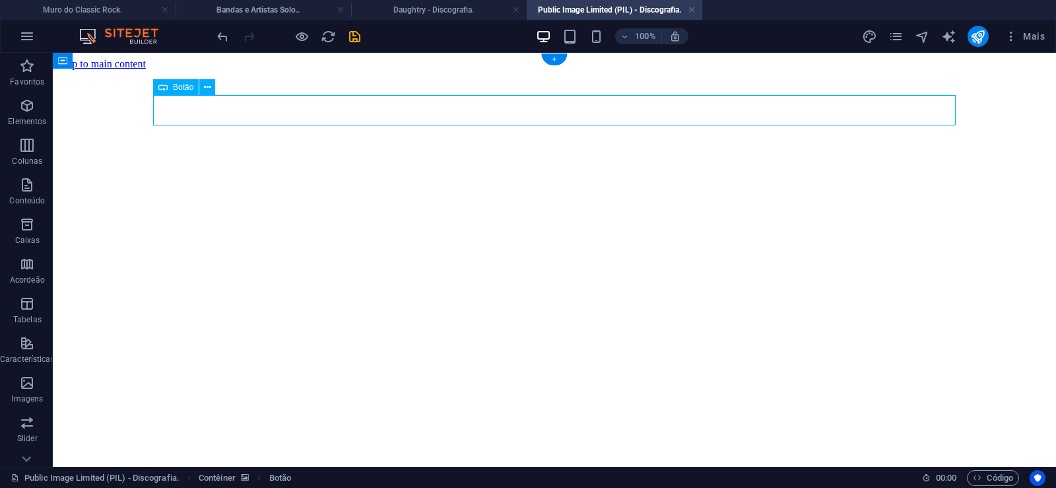
click div "Daughtry - Discografia."
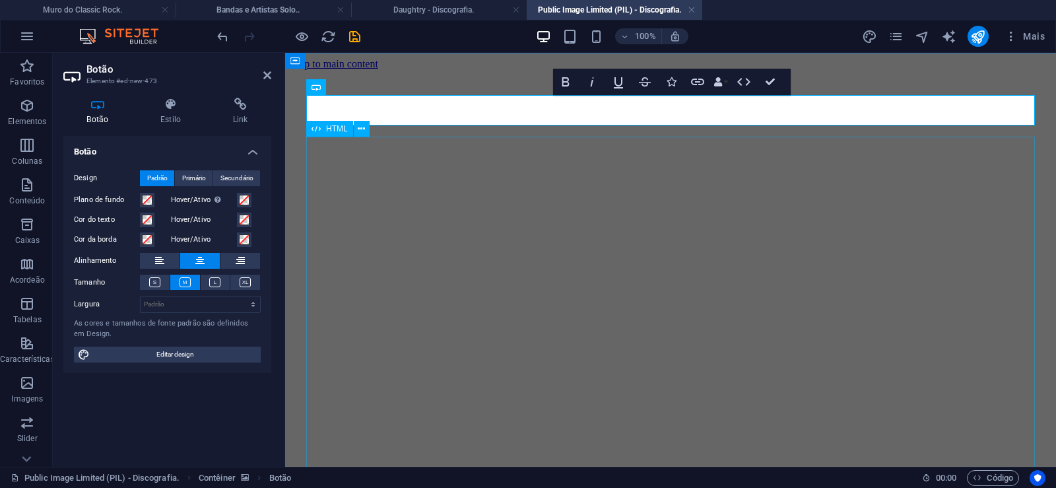
scroll to position [75, 9]
click div "Daughtry é uma banda norte-americana de rock liderada pelo ex-participante do p…"
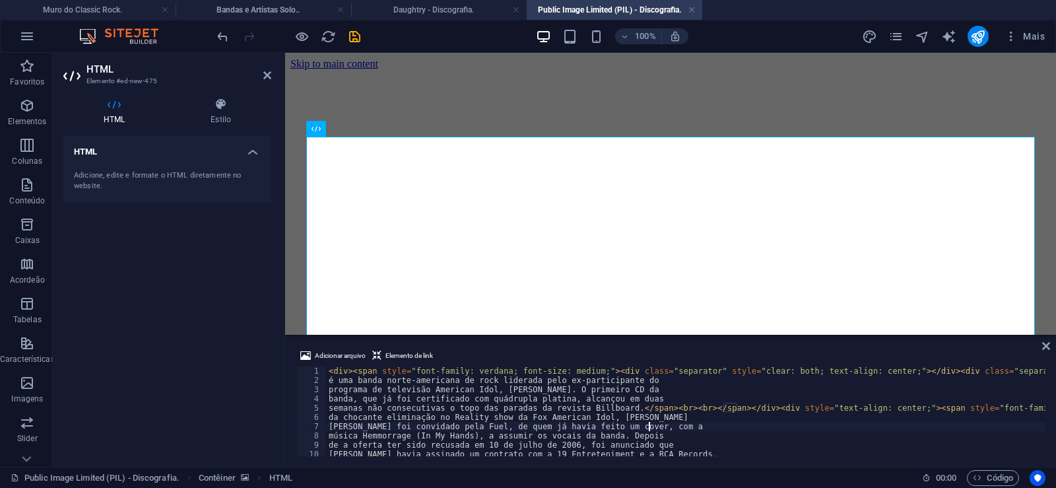
type textarea "[PERSON_NAME] foi convidado pela Fuel, de quem já havia feito um cover, com a"
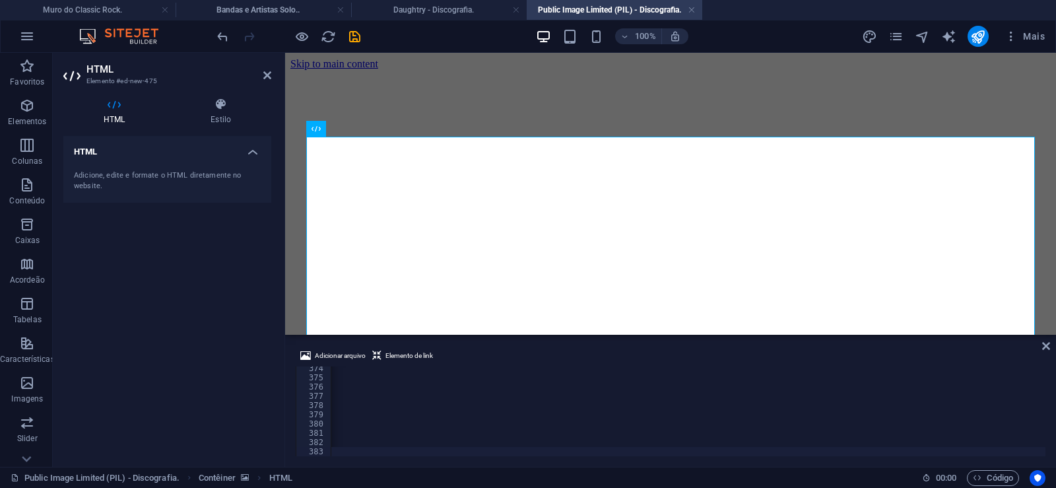
scroll to position [0, 43863]
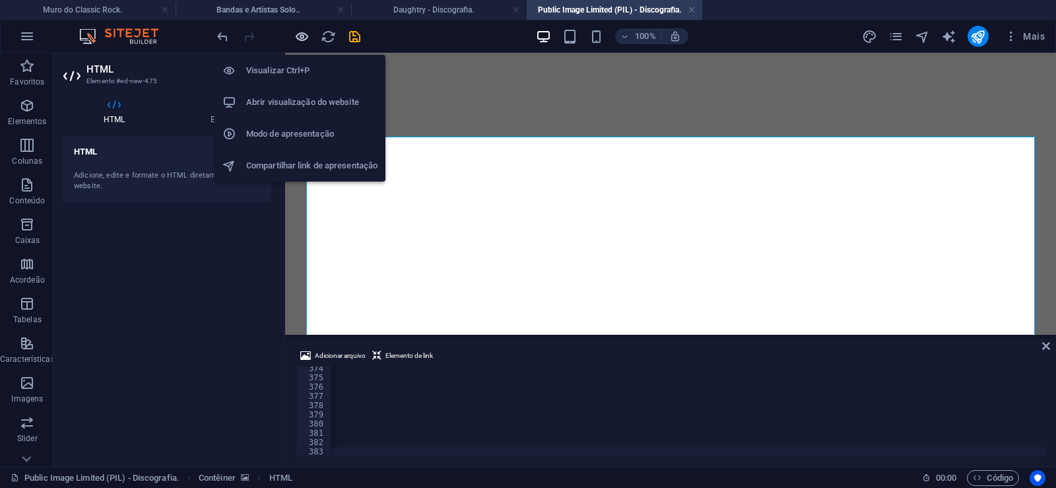
click at [303, 40] on icon "button" at bounding box center [301, 36] width 15 height 15
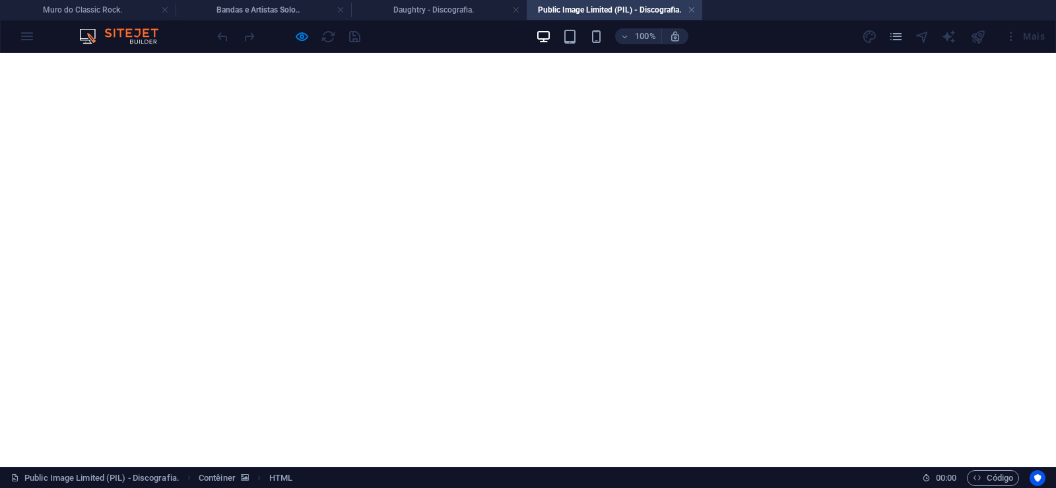
scroll to position [15839, 0]
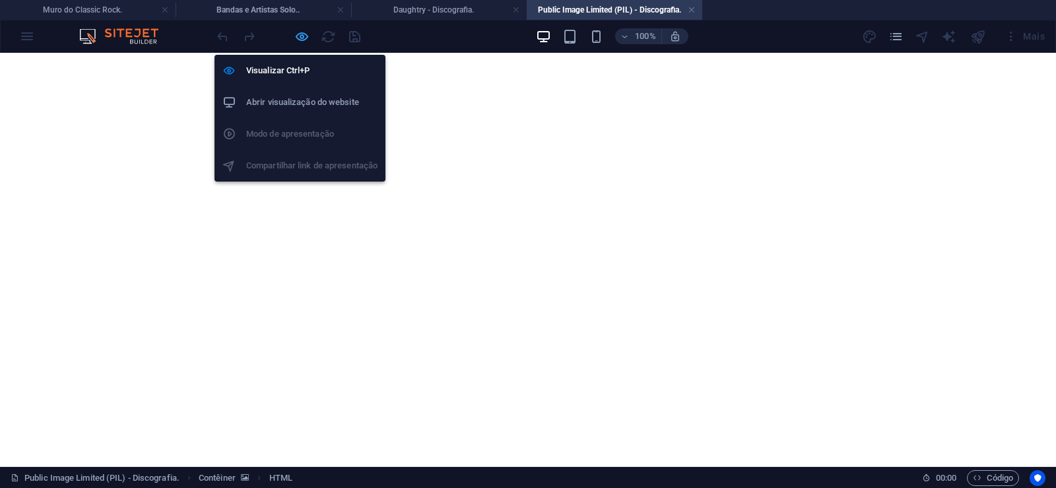
click at [300, 39] on icon "button" at bounding box center [301, 36] width 15 height 15
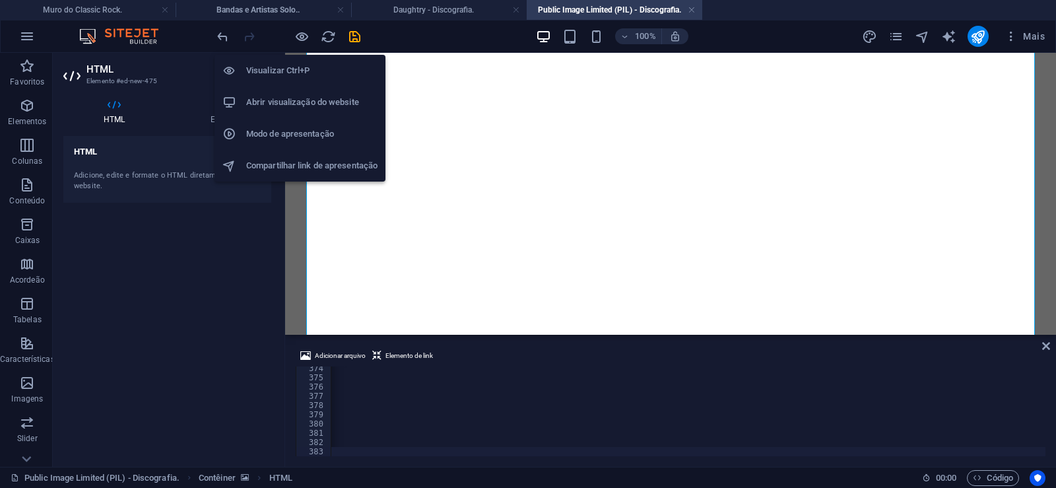
scroll to position [0, 43815]
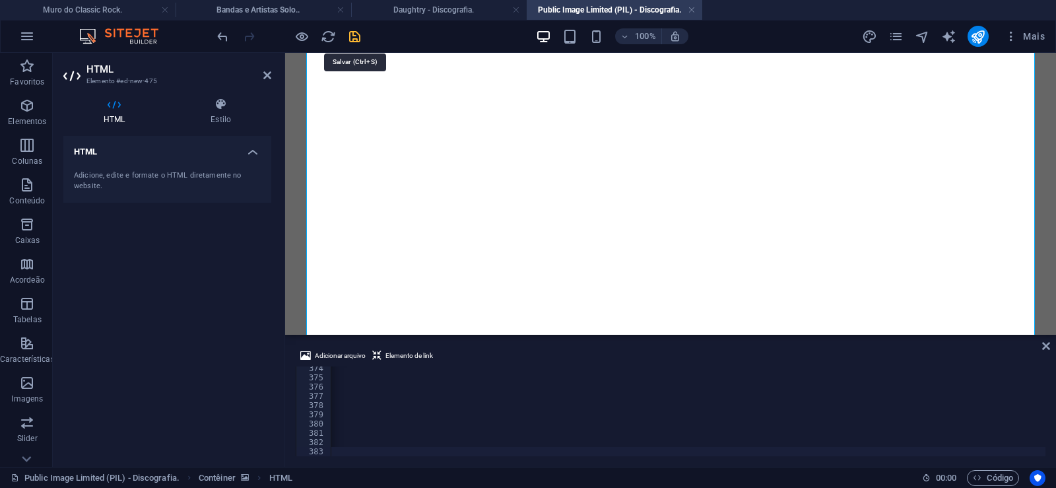
click at [359, 36] on icon "save" at bounding box center [354, 36] width 15 height 15
click at [692, 8] on link at bounding box center [692, 10] width 8 height 13
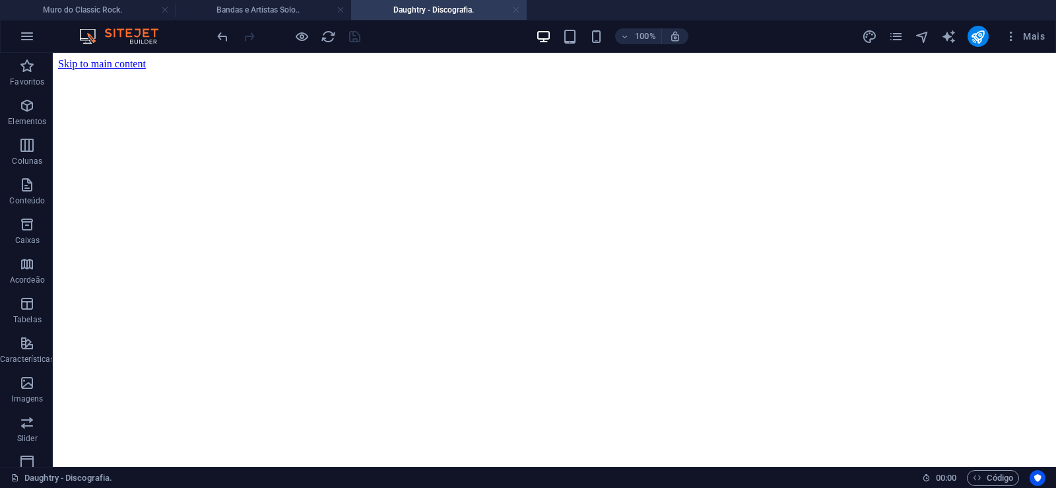
click at [516, 10] on link at bounding box center [516, 10] width 8 height 13
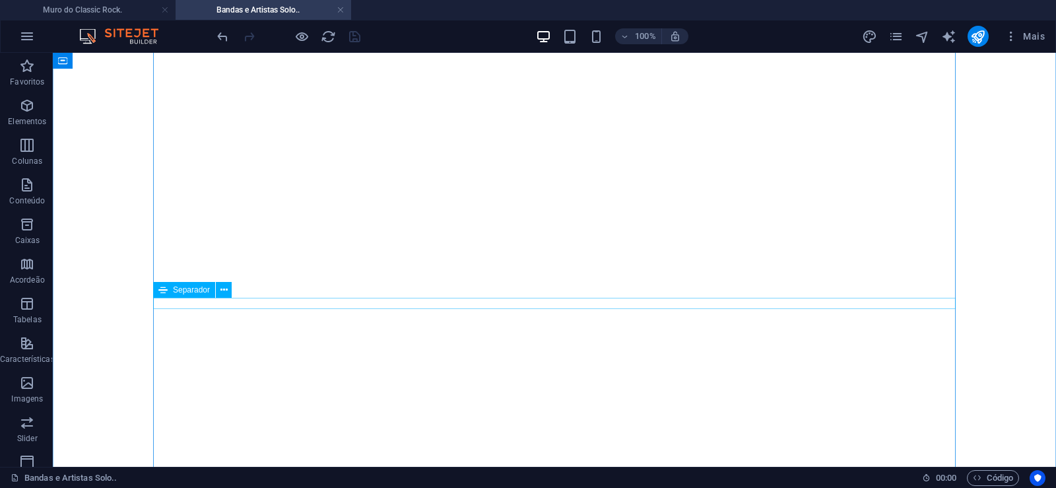
scroll to position [21020, 0]
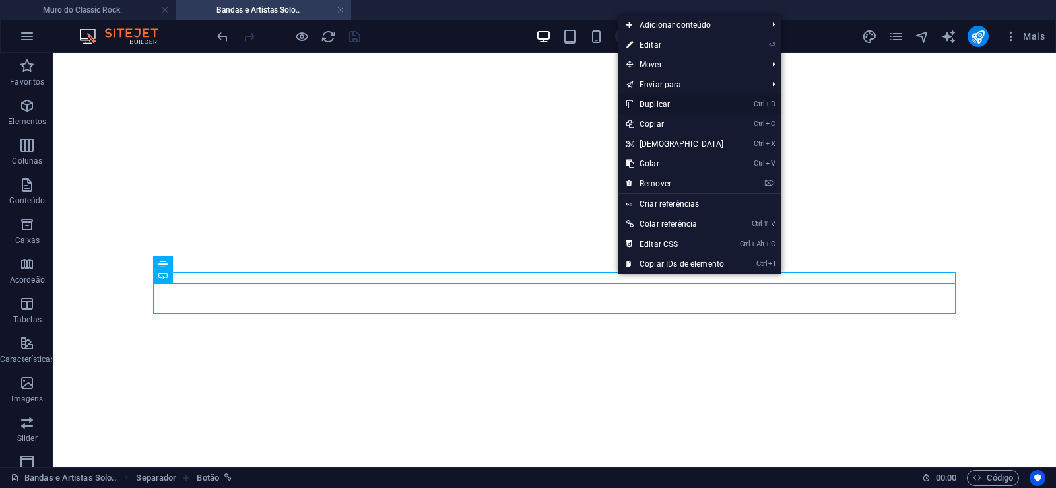
click at [655, 105] on link "Ctrl D Duplicar" at bounding box center [675, 104] width 114 height 20
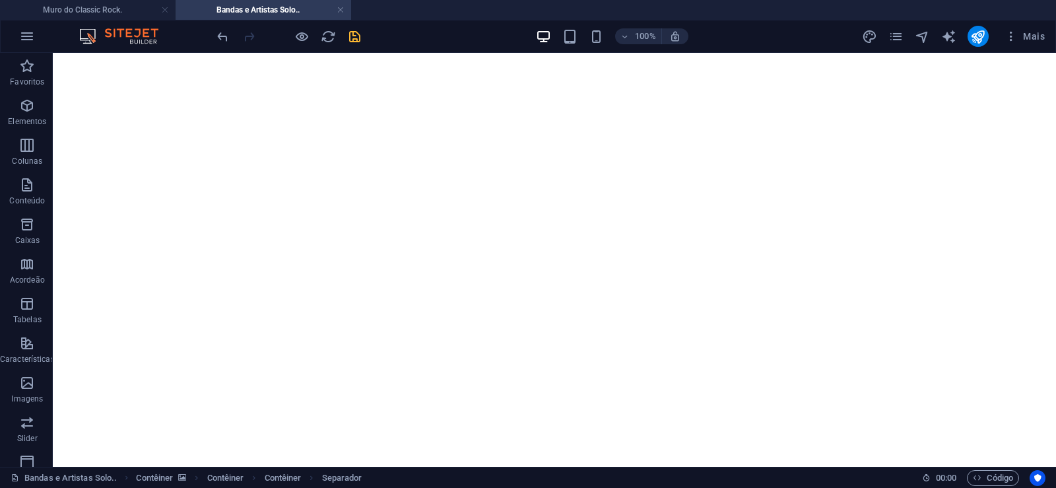
drag, startPoint x: 624, startPoint y: 289, endPoint x: 605, endPoint y: 321, distance: 37.6
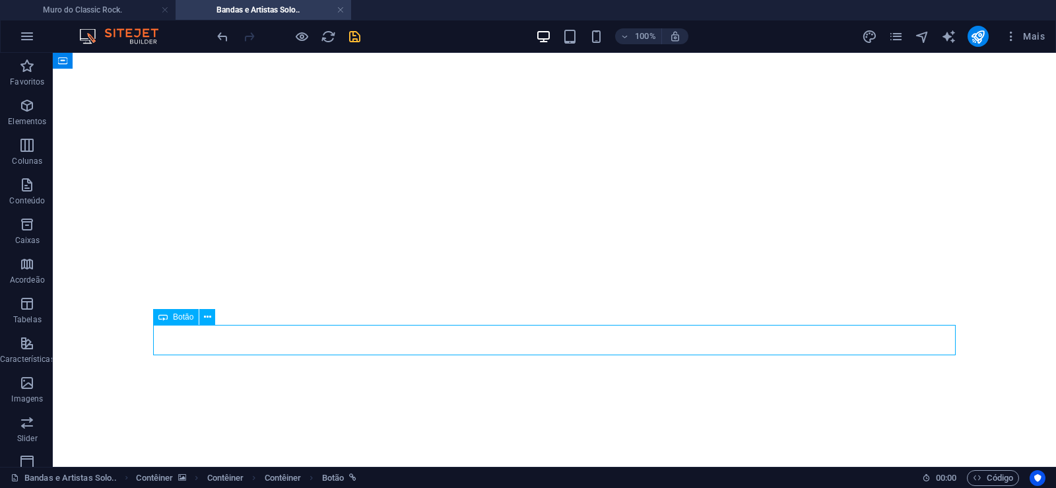
select select "px"
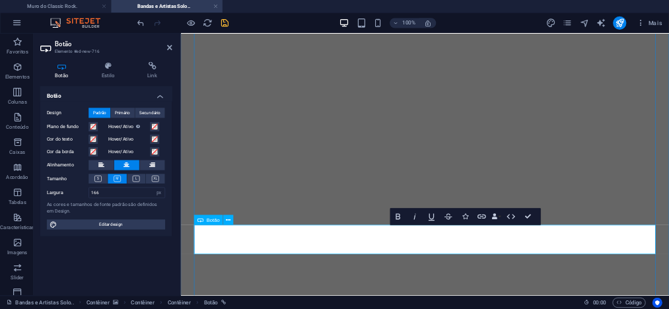
scroll to position [0, 11]
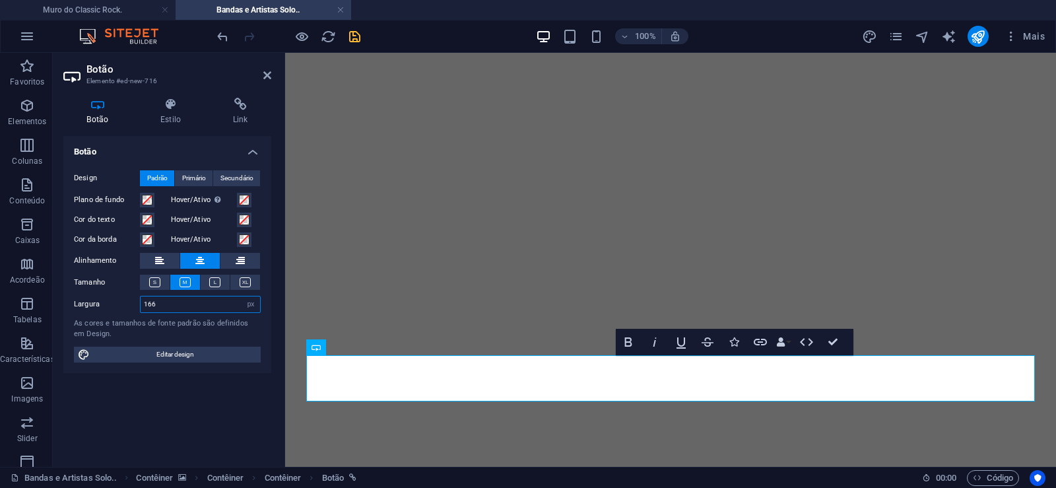
drag, startPoint x: 168, startPoint y: 308, endPoint x: 84, endPoint y: 308, distance: 83.8
click at [141, 308] on input "166" at bounding box center [200, 304] width 119 height 16
drag, startPoint x: 158, startPoint y: 305, endPoint x: 80, endPoint y: 306, distance: 78.5
click at [141, 306] on input "196" at bounding box center [200, 304] width 119 height 16
drag, startPoint x: 166, startPoint y: 307, endPoint x: 53, endPoint y: 310, distance: 112.2
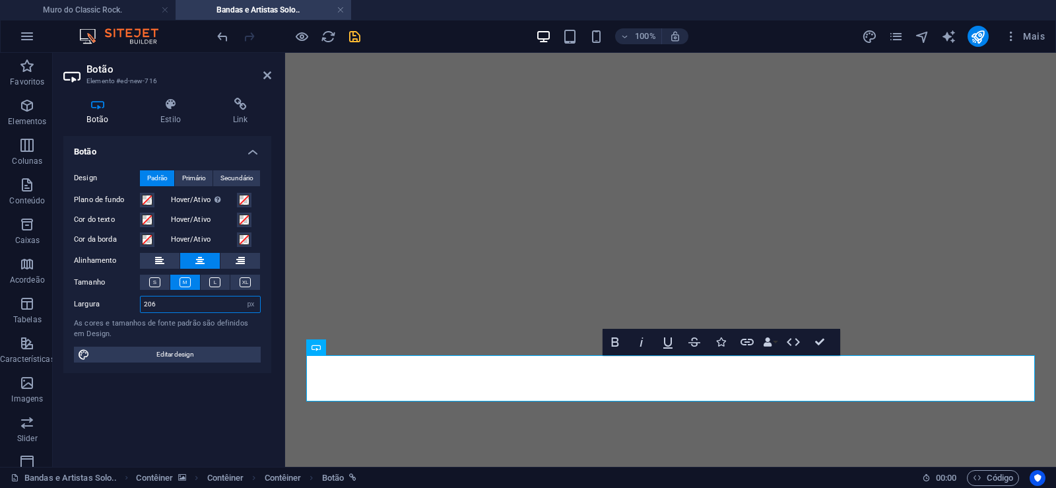
click at [141, 310] on input "206" at bounding box center [200, 304] width 119 height 16
drag, startPoint x: 164, startPoint y: 306, endPoint x: 3, endPoint y: 294, distance: 162.1
click at [141, 296] on input "216" at bounding box center [200, 304] width 119 height 16
drag, startPoint x: 163, startPoint y: 304, endPoint x: 18, endPoint y: 301, distance: 144.6
click at [141, 301] on input "226" at bounding box center [200, 304] width 119 height 16
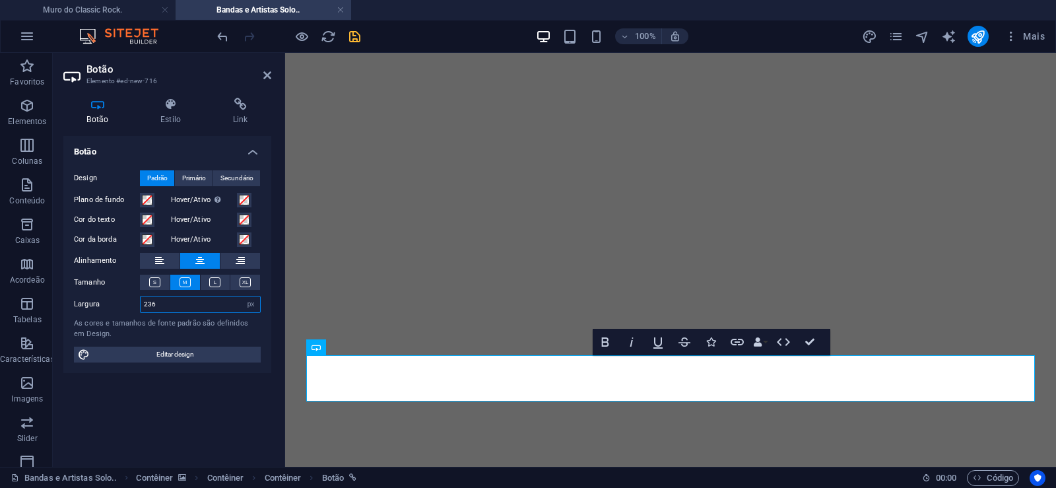
drag, startPoint x: 168, startPoint y: 306, endPoint x: 42, endPoint y: 293, distance: 126.1
click at [141, 296] on input "236" at bounding box center [200, 304] width 119 height 16
drag, startPoint x: 163, startPoint y: 304, endPoint x: 40, endPoint y: 302, distance: 123.4
click at [141, 302] on input "246" at bounding box center [200, 304] width 119 height 16
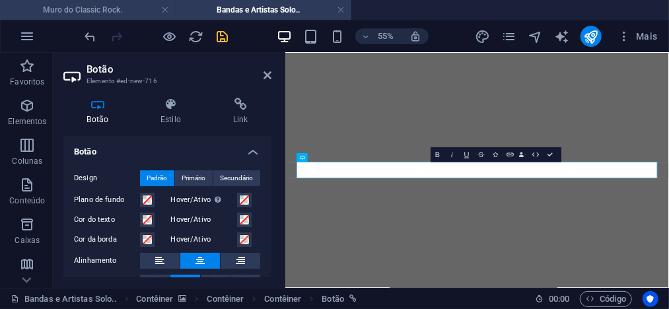
type input "256"
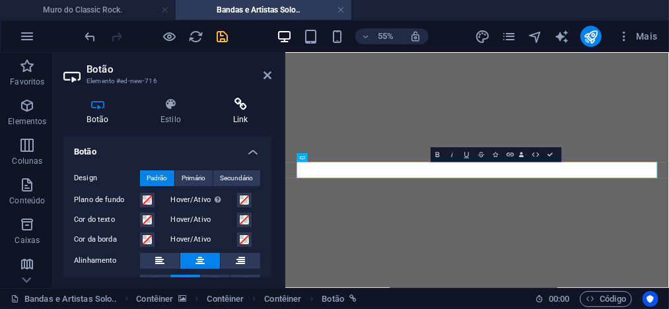
click at [244, 111] on icon at bounding box center [240, 104] width 62 height 13
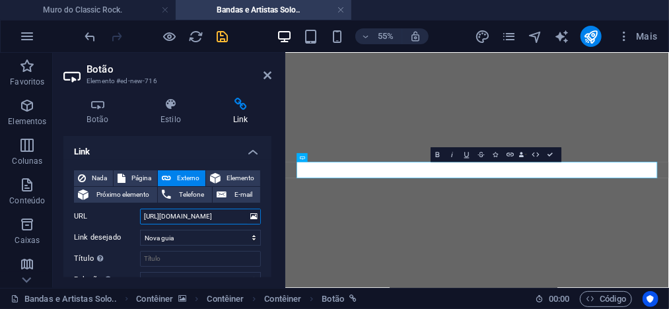
drag, startPoint x: 195, startPoint y: 218, endPoint x: 242, endPoint y: 220, distance: 47.6
click at [242, 220] on input "[URL][DOMAIN_NAME]" at bounding box center [200, 217] width 121 height 16
paste input "ublic-image-limited"
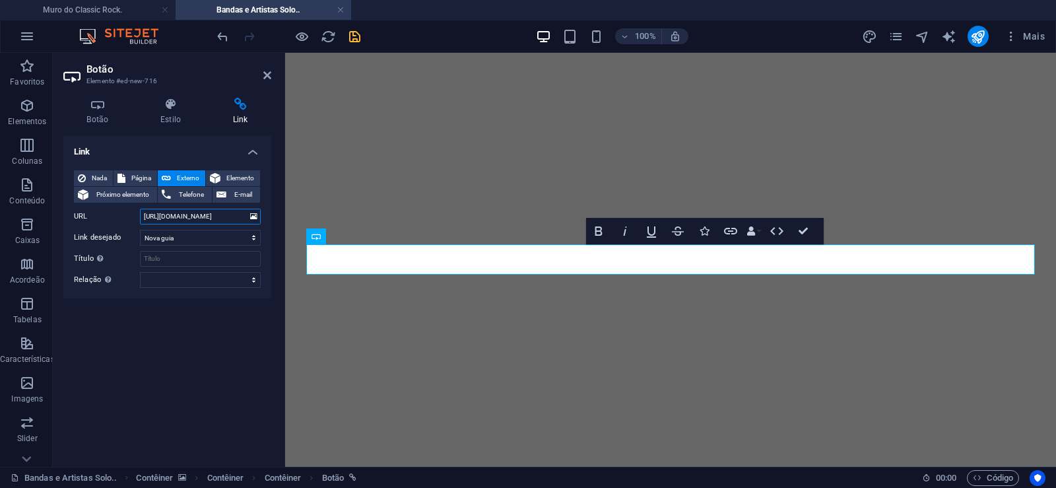
scroll to position [21130, 0]
type input "[URL][DOMAIN_NAME]"
click at [358, 36] on icon "save" at bounding box center [354, 36] width 15 height 15
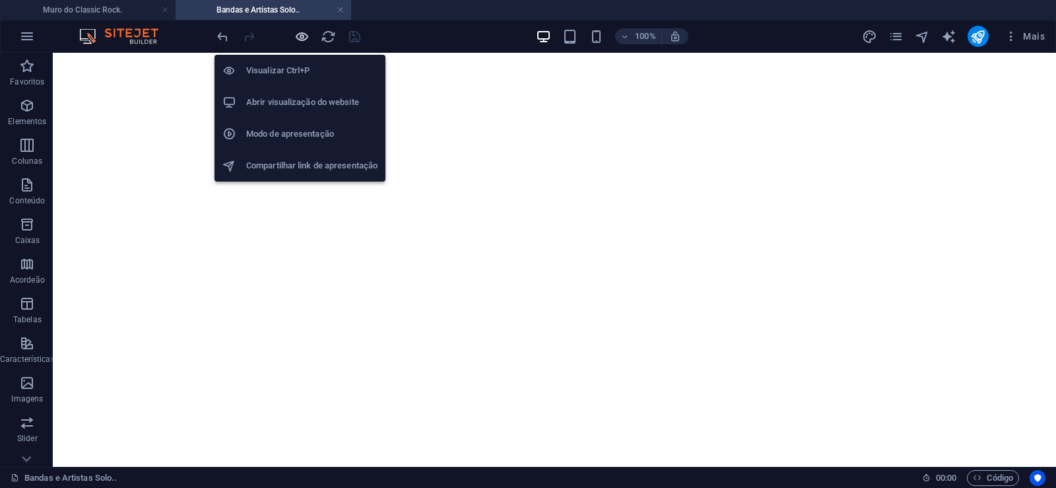
click at [295, 38] on icon "button" at bounding box center [301, 36] width 15 height 15
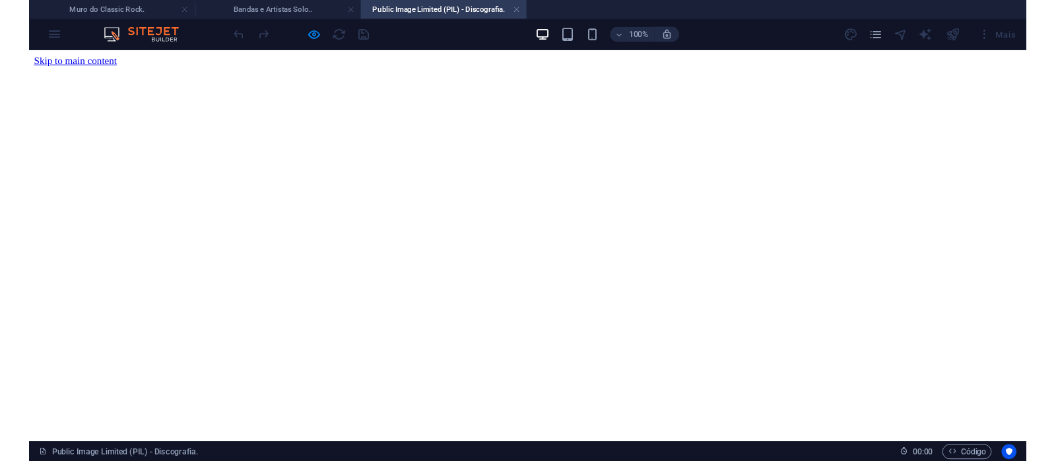
scroll to position [0, 0]
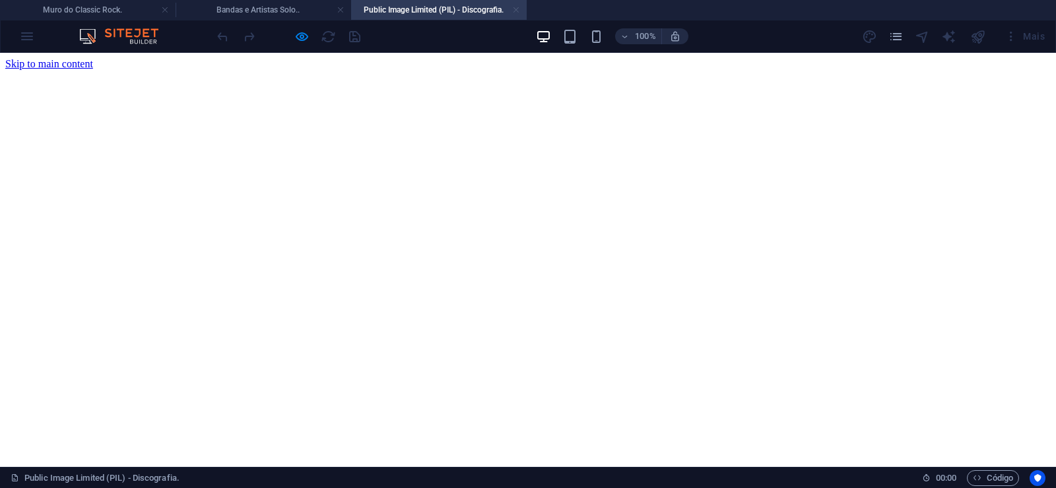
click at [519, 11] on link at bounding box center [516, 10] width 8 height 13
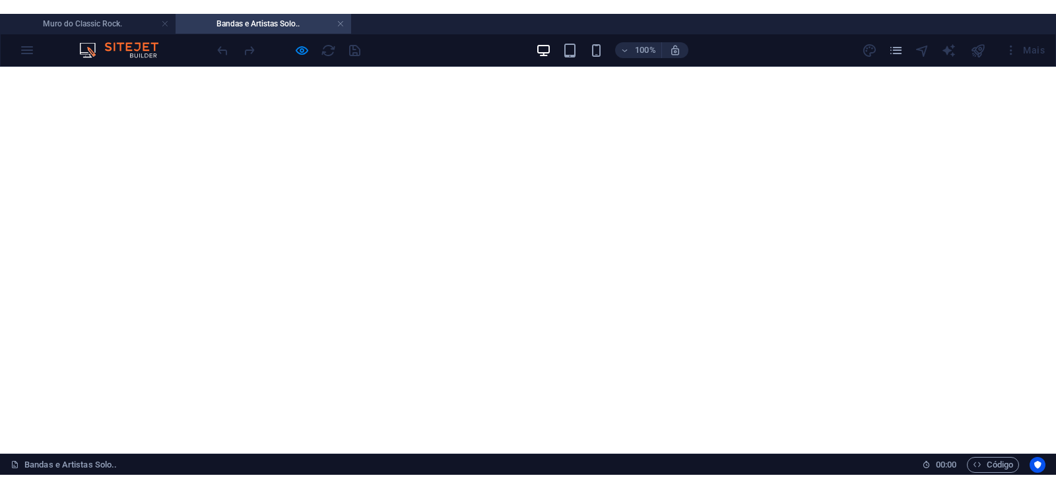
scroll to position [10575, 0]
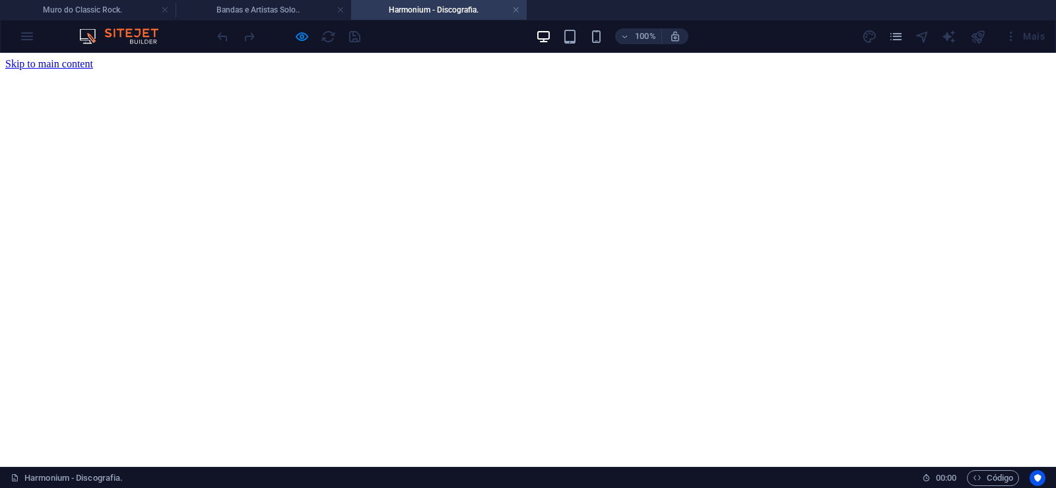
scroll to position [0, 0]
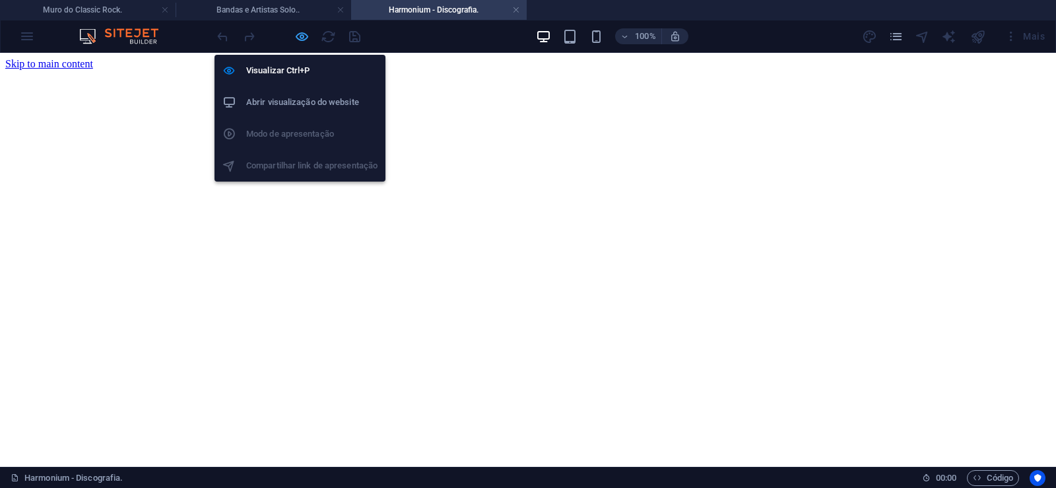
click at [300, 32] on icon "button" at bounding box center [301, 36] width 15 height 15
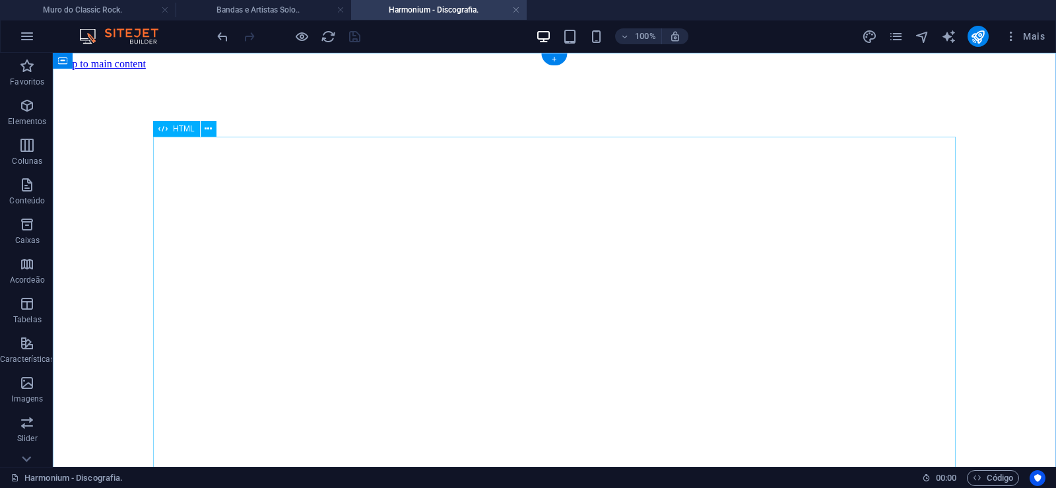
click div "O vocalista e guitarrista [PERSON_NAME] conheceu o também guitarrista e vocalis…"
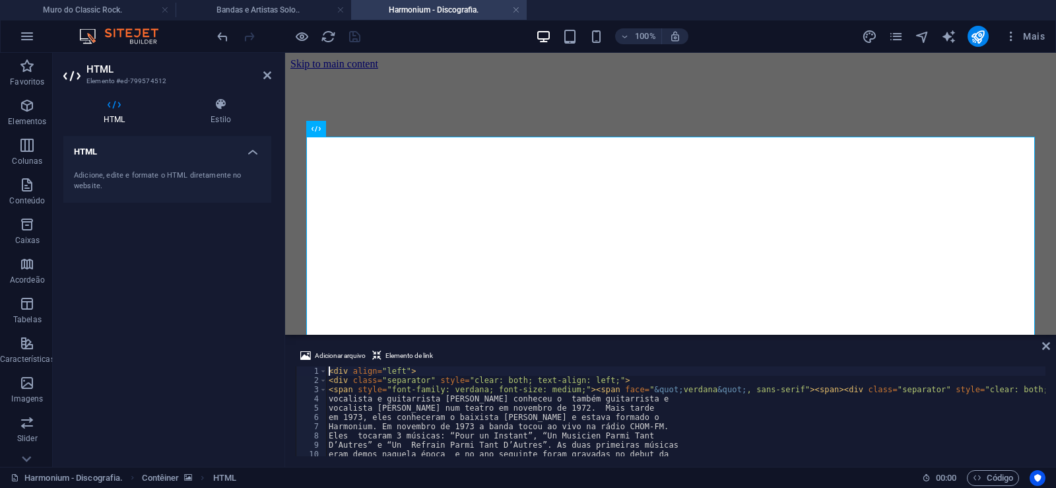
click at [702, 446] on div "<div align="left"> 1 2 3 4 5 6 7 8 9 10 11 < div align = "left" > < div class =…" at bounding box center [671, 411] width 750 height 90
type textarea "D’Autres” e “Un Refrain Parmi Tant D’Autres”. As duas primeiras músicas"
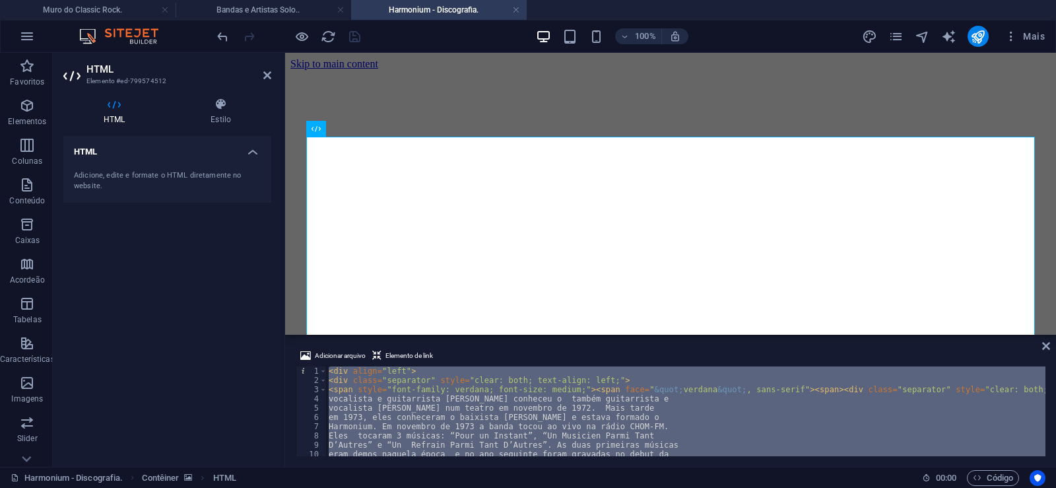
click at [738, 417] on div "< div align = "left" > < div class = "separator" style = "clear: both; text-ali…" at bounding box center [685, 411] width 719 height 90
type textarea "em 1973, eles conheceram o baixista [PERSON_NAME] e estava formado o"
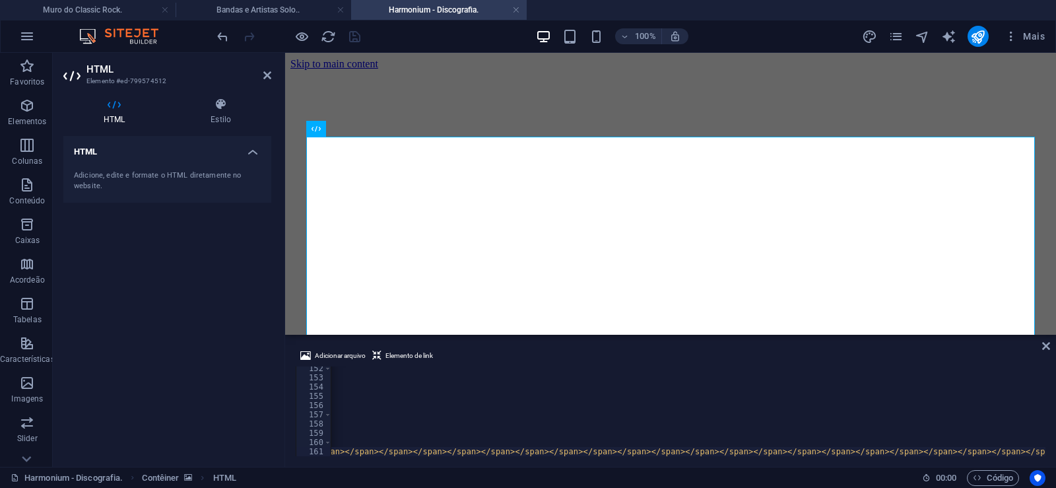
scroll to position [0, 36299]
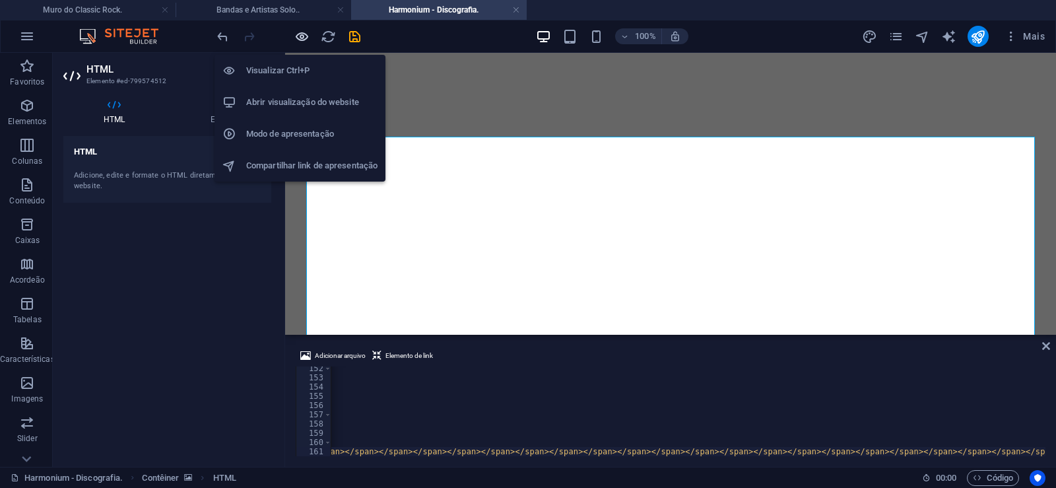
click at [304, 40] on icon "button" at bounding box center [301, 36] width 15 height 15
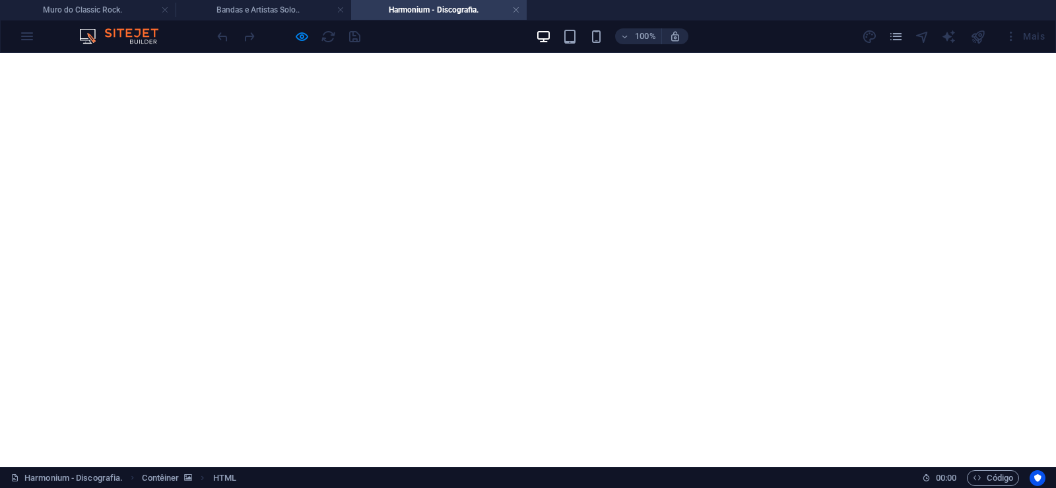
scroll to position [1144, 0]
click img
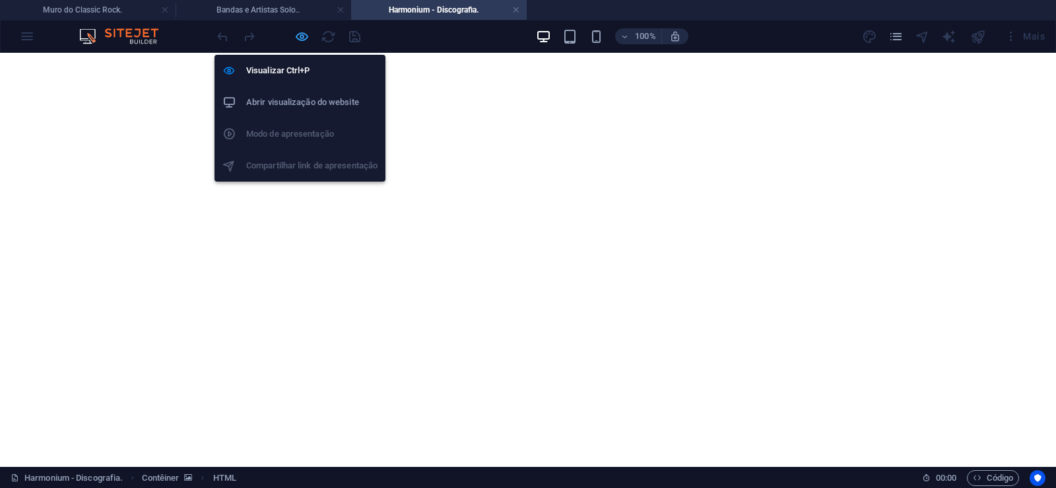
click at [301, 34] on icon "button" at bounding box center [301, 36] width 15 height 15
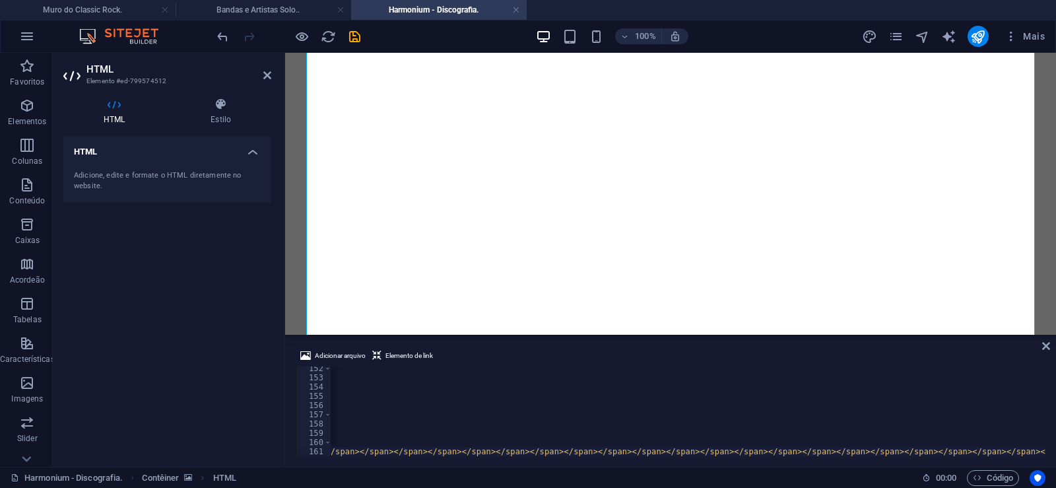
scroll to position [0, 36250]
click at [352, 32] on icon "save" at bounding box center [354, 36] width 15 height 15
click at [515, 11] on link at bounding box center [516, 10] width 8 height 13
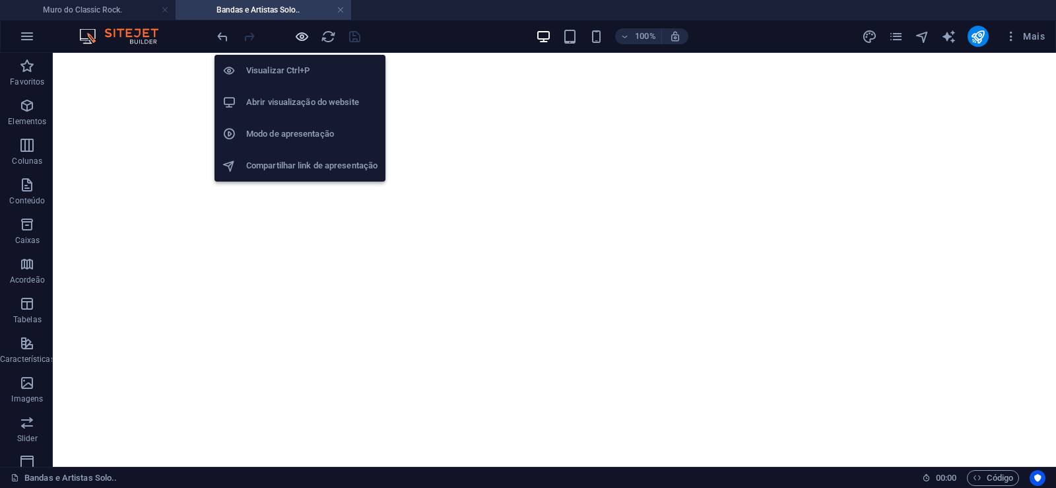
click at [305, 38] on icon "button" at bounding box center [301, 36] width 15 height 15
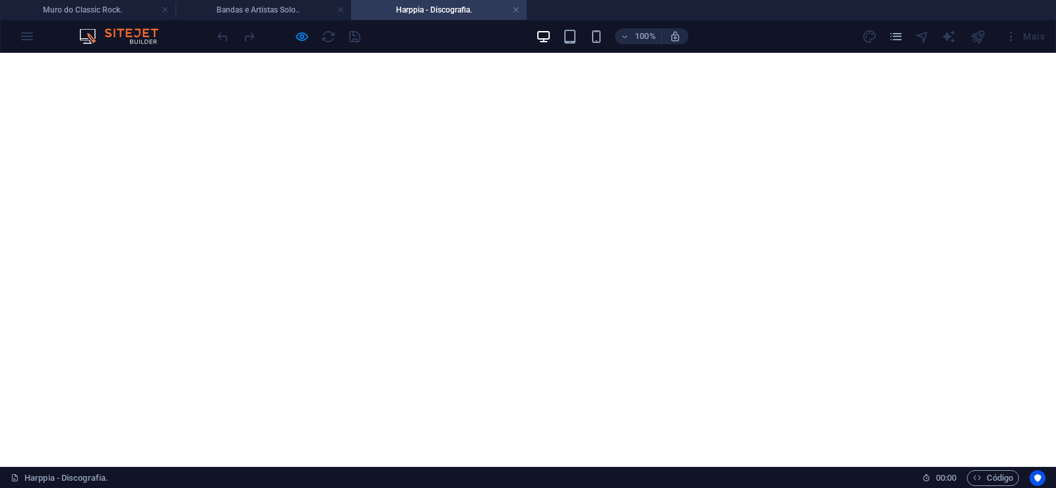
scroll to position [202, 0]
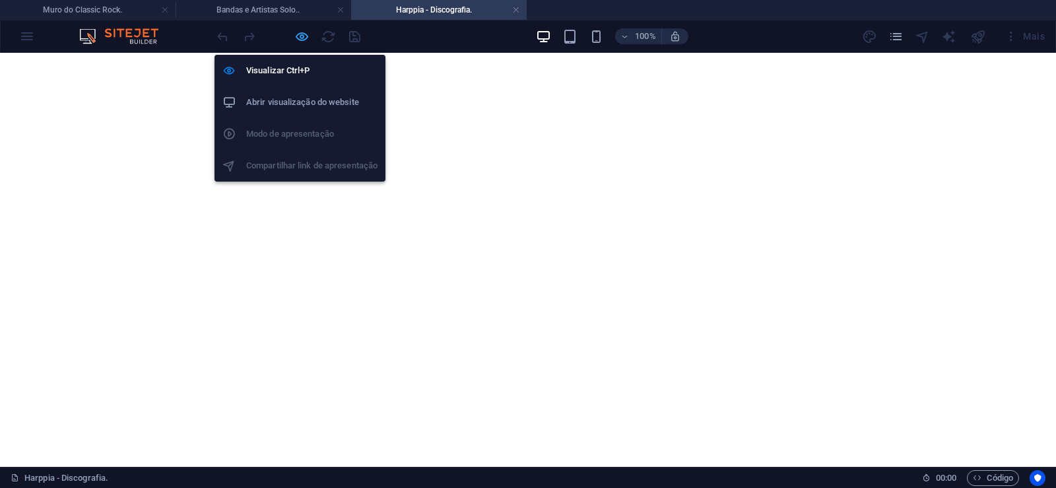
click at [300, 41] on icon "button" at bounding box center [301, 36] width 15 height 15
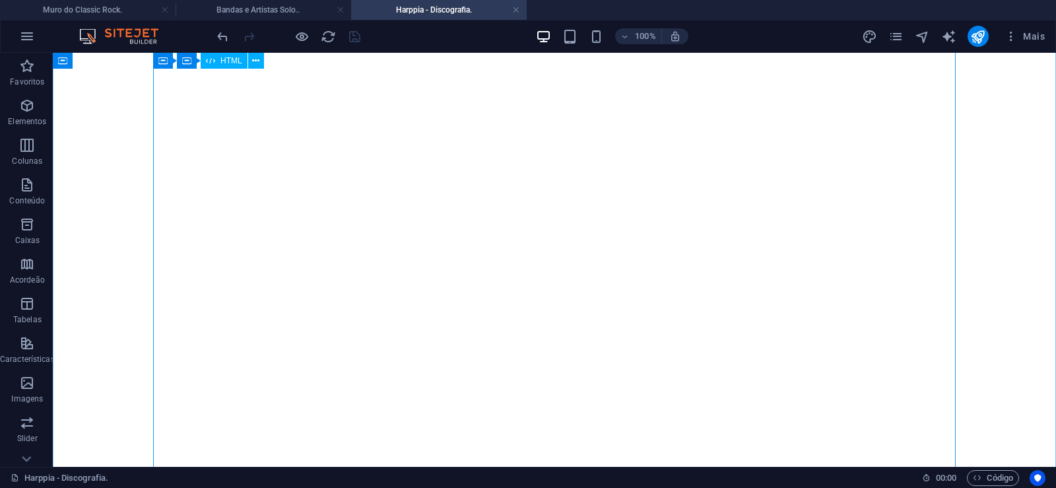
click div "Harppia é uma banda brasileira de heavy metal. Banda Paulistana, surgido em 198…"
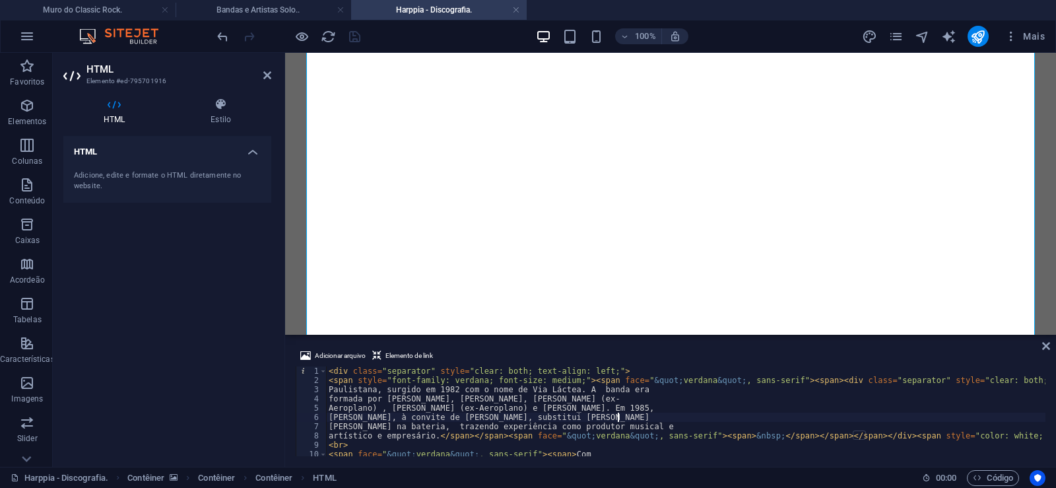
type textarea "[PERSON_NAME], à convite de [PERSON_NAME], substitui [PERSON_NAME]"
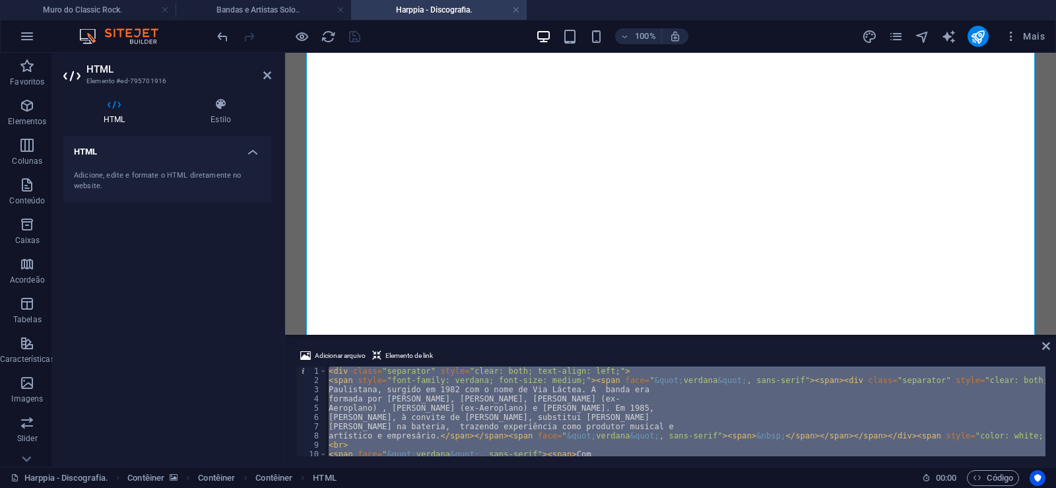
click at [783, 412] on div "< div class = "separator" style = "clear: both; text-align: left;" > < span sty…" at bounding box center [685, 411] width 719 height 90
type textarea "Aeroplano) , [PERSON_NAME] (ex-Aeroplano) e [PERSON_NAME]. Em 1985, [PERSON_NAM…"
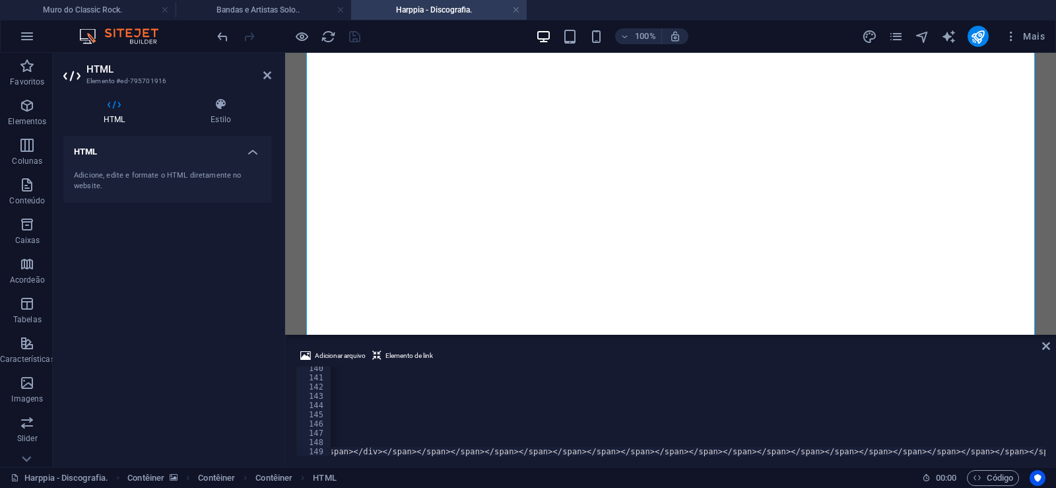
scroll to position [0, 43863]
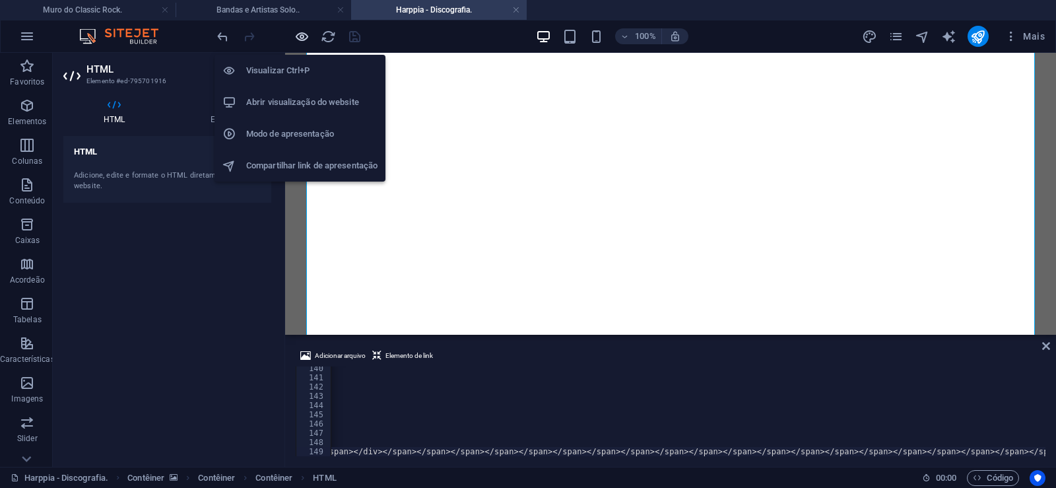
click at [298, 32] on icon "button" at bounding box center [301, 36] width 15 height 15
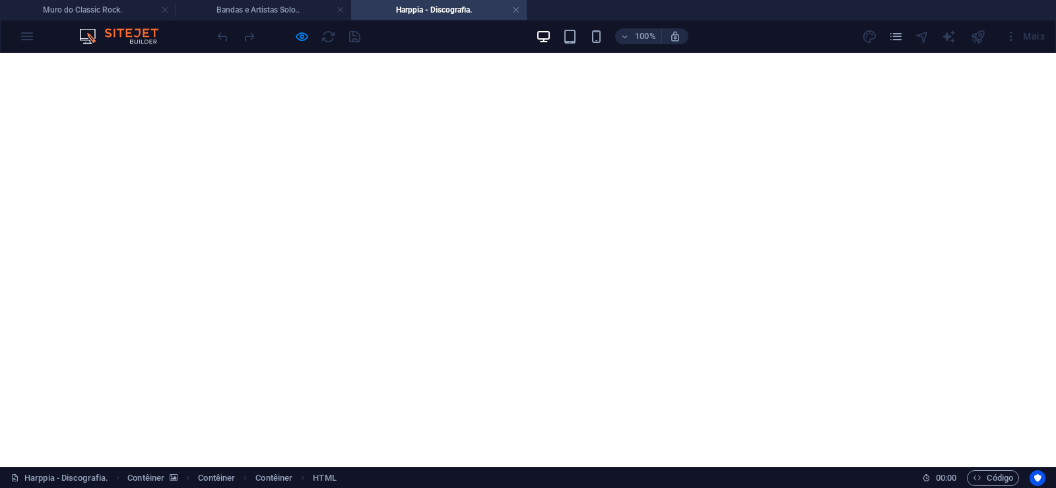
scroll to position [1414, 0]
click img
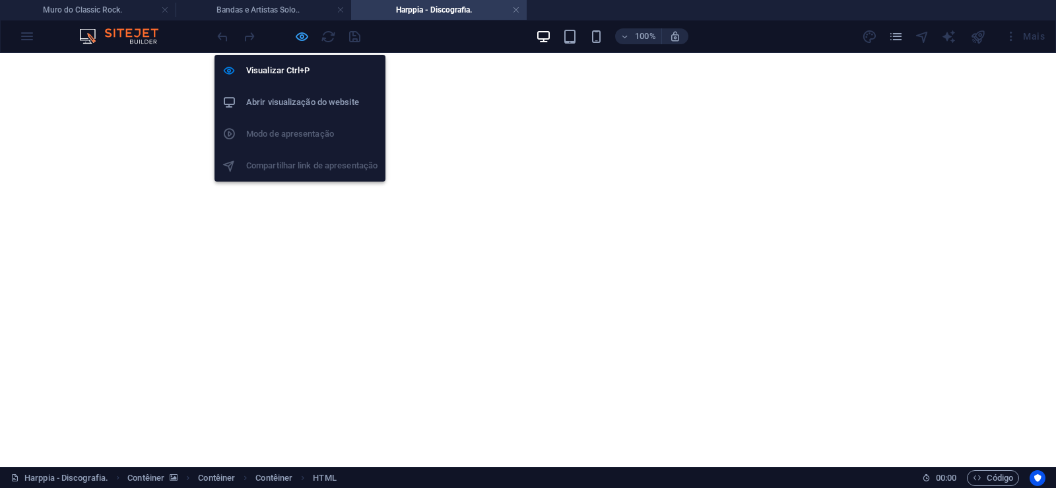
click at [303, 36] on icon "button" at bounding box center [301, 36] width 15 height 15
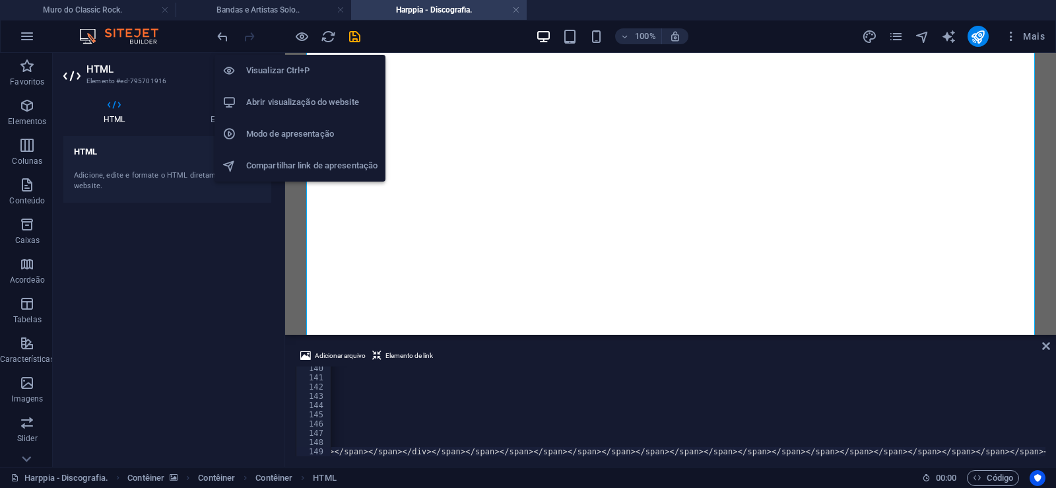
scroll to position [0, 43815]
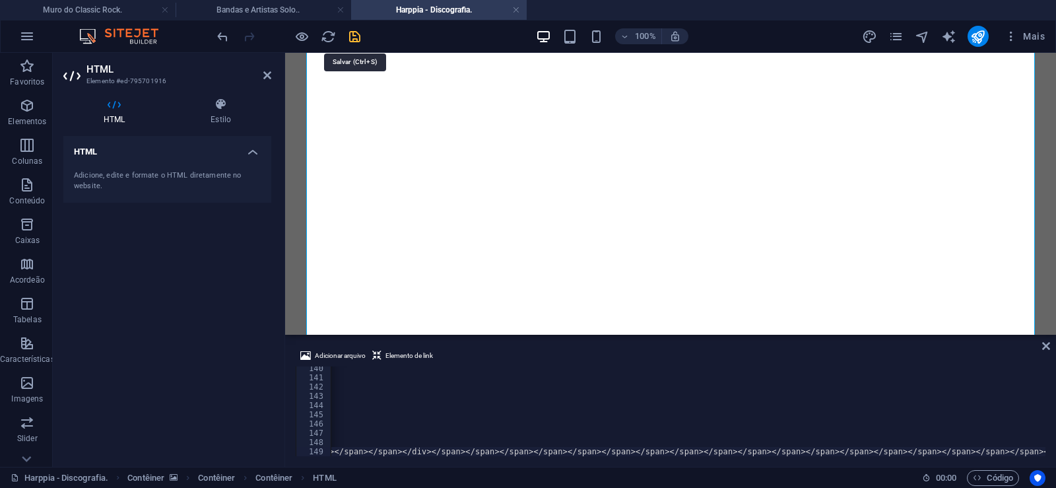
click at [359, 34] on icon "save" at bounding box center [354, 36] width 15 height 15
drag, startPoint x: 972, startPoint y: 38, endPoint x: 449, endPoint y: 136, distance: 532.4
click at [972, 38] on icon "publish" at bounding box center [977, 36] width 15 height 15
